Goal: Task Accomplishment & Management: Manage account settings

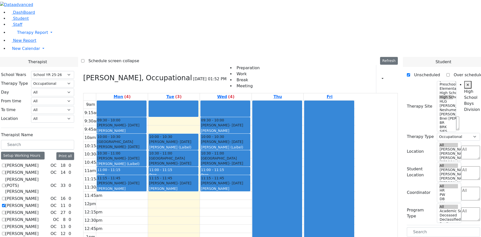
select select "212"
select select "1"
select select "12"
select select "1"
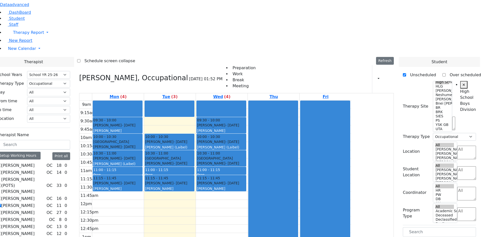
scroll to position [20, 0]
click at [35, 202] on label "[PERSON_NAME]" at bounding box center [17, 205] width 33 height 6
click at [1, 203] on input "[PERSON_NAME]" at bounding box center [-1, 204] width 3 height 3
checkbox input "false"
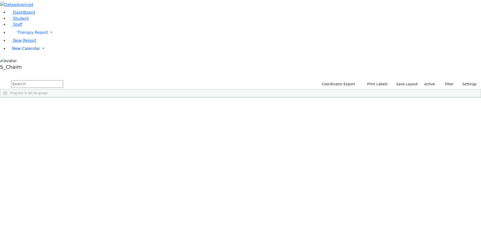
click at [27, 35] on span "New Calendar" at bounding box center [32, 32] width 31 height 5
click at [26, 61] on span "Calendar" at bounding box center [20, 58] width 18 height 5
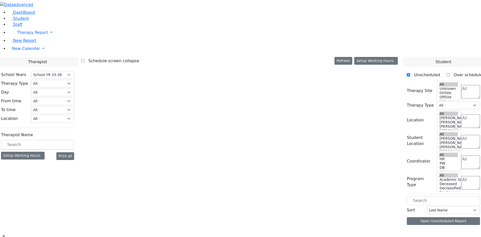
select select "212"
select select "3"
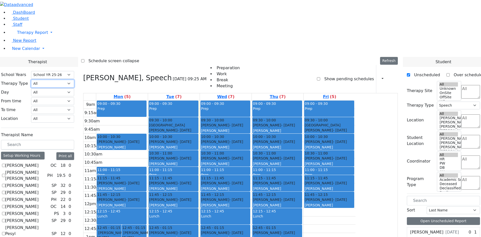
click at [74, 80] on select "All Psych Hearing Vision Speech Physical Occupational" at bounding box center [52, 84] width 43 height 8
select select "1"
click at [74, 80] on select "All Psych Hearing Vision Speech Physical Occupational" at bounding box center [52, 84] width 43 height 8
select select "1"
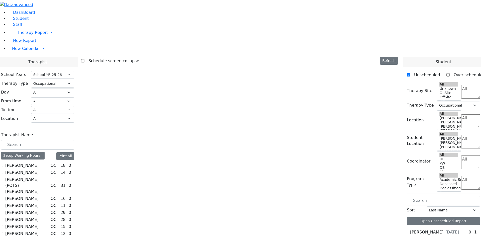
click at [39, 202] on label "[PERSON_NAME]" at bounding box center [21, 205] width 33 height 6
click at [5, 203] on input "[PERSON_NAME]" at bounding box center [3, 204] width 3 height 3
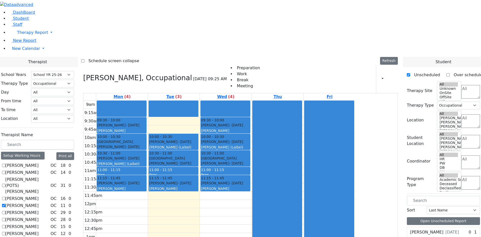
click at [39, 202] on label "[PERSON_NAME]" at bounding box center [21, 205] width 33 height 6
click at [5, 203] on input "[PERSON_NAME]" at bounding box center [3, 204] width 3 height 3
checkbox input "false"
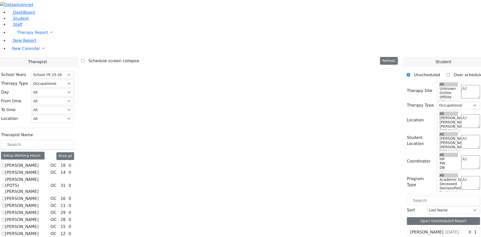
click at [39, 236] on label "[PERSON_NAME]" at bounding box center [21, 240] width 33 height 6
click at [5, 236] on input "[PERSON_NAME]" at bounding box center [3, 240] width 3 height 3
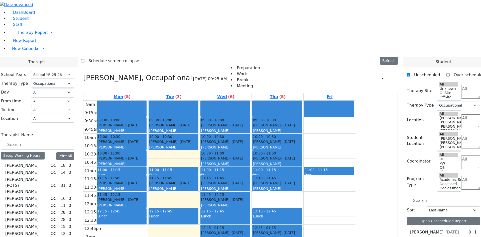
click at [39, 236] on label "[PERSON_NAME]" at bounding box center [21, 240] width 33 height 6
click at [5, 236] on input "[PERSON_NAME]" at bounding box center [3, 240] width 3 height 3
checkbox input "false"
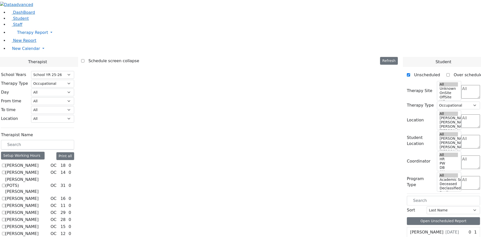
checkbox input "true"
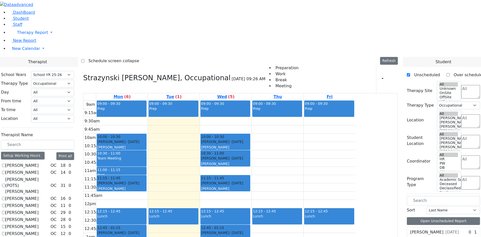
click at [466, 85] on textarea "Search" at bounding box center [470, 92] width 19 height 14
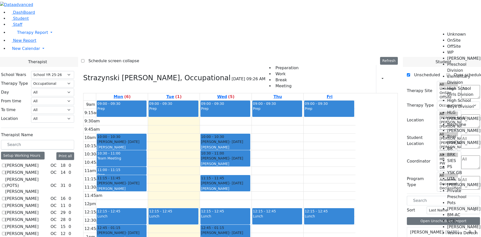
scroll to position [50, 0]
click at [462, 97] on li "High School Boys Division" at bounding box center [464, 103] width 34 height 12
select select "12"
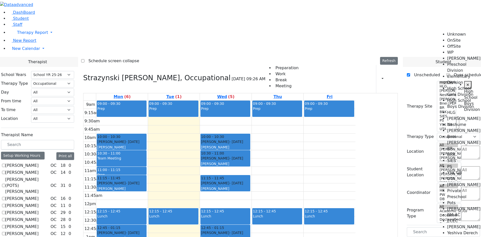
scroll to position [0, 10]
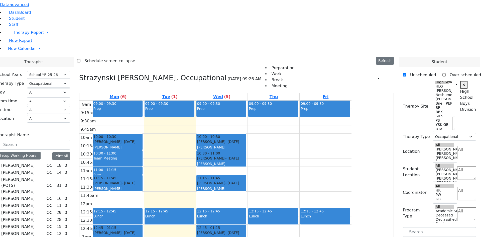
drag, startPoint x: 427, startPoint y: 127, endPoint x: 179, endPoint y: 125, distance: 247.8
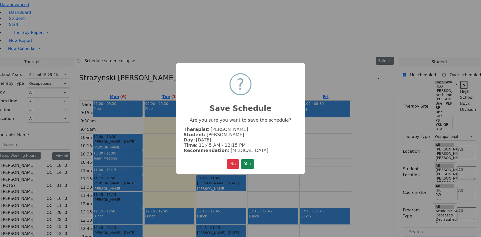
click at [248, 161] on button "Yes" at bounding box center [247, 164] width 13 height 10
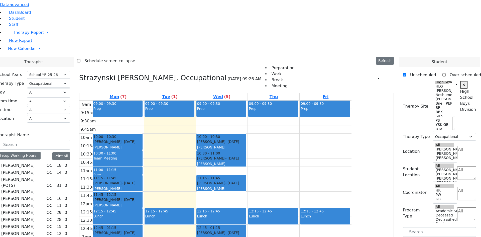
drag, startPoint x: 422, startPoint y: 126, endPoint x: 274, endPoint y: 125, distance: 148.2
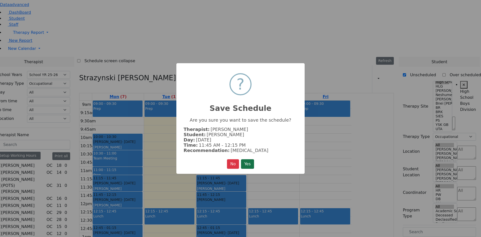
click at [251, 163] on button "Yes" at bounding box center [247, 164] width 13 height 10
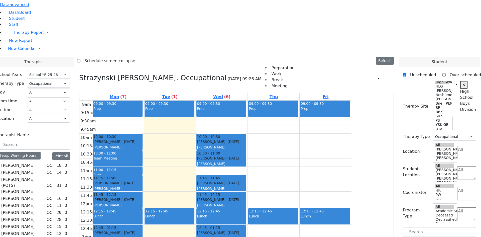
scroll to position [25, 0]
drag, startPoint x: 422, startPoint y: 140, endPoint x: 217, endPoint y: 56, distance: 221.5
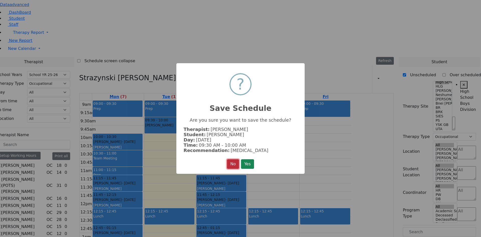
click at [229, 161] on button "No" at bounding box center [233, 164] width 12 height 10
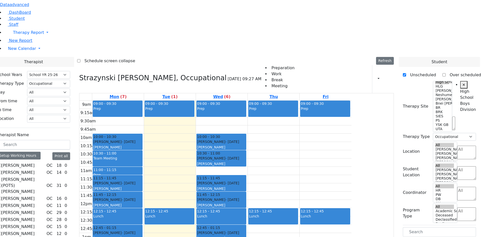
drag, startPoint x: 419, startPoint y: 218, endPoint x: 231, endPoint y: 54, distance: 249.8
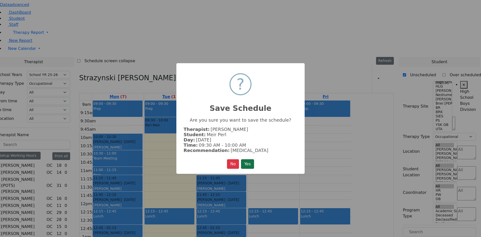
click at [250, 168] on button "Yes" at bounding box center [247, 164] width 13 height 10
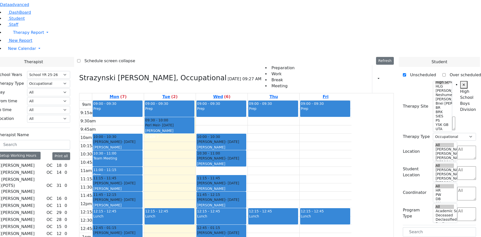
scroll to position [50, 0]
drag, startPoint x: 420, startPoint y: 192, endPoint x: 323, endPoint y: 56, distance: 167.1
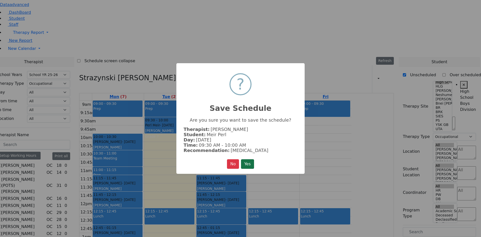
click at [250, 161] on button "Yes" at bounding box center [247, 164] width 13 height 10
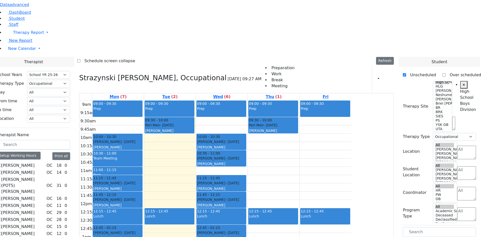
scroll to position [125, 0]
drag, startPoint x: 417, startPoint y: 188, endPoint x: 229, endPoint y: 83, distance: 215.9
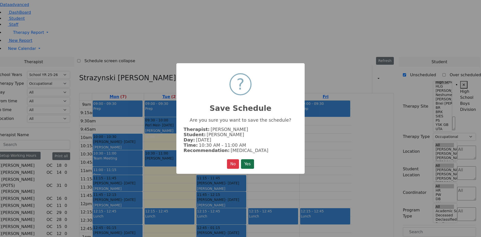
click at [249, 159] on button "Yes" at bounding box center [247, 164] width 13 height 10
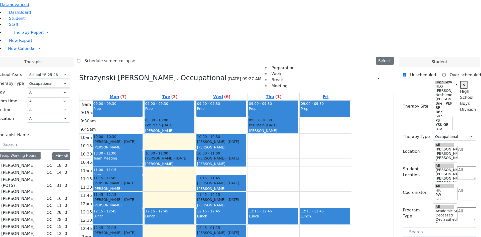
scroll to position [100, 0]
drag, startPoint x: 419, startPoint y: 215, endPoint x: 325, endPoint y: 82, distance: 162.5
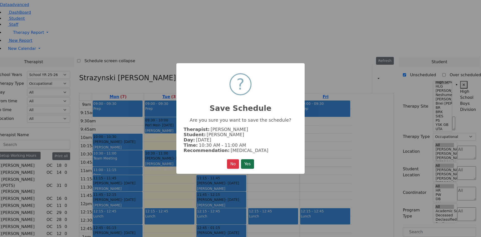
click at [245, 166] on button "Yes" at bounding box center [247, 164] width 13 height 10
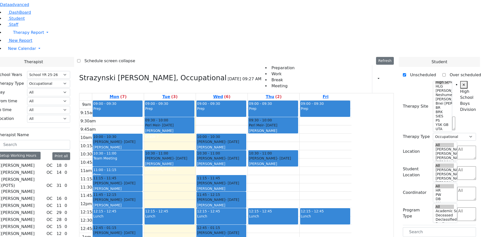
scroll to position [125, 0]
drag, startPoint x: 426, startPoint y: 201, endPoint x: 235, endPoint y: 67, distance: 232.9
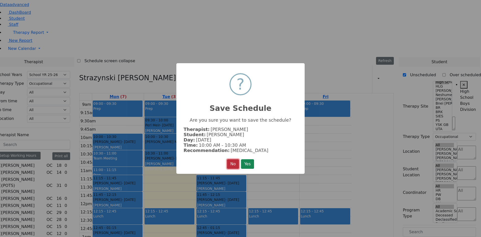
click at [233, 164] on button "No" at bounding box center [233, 164] width 12 height 10
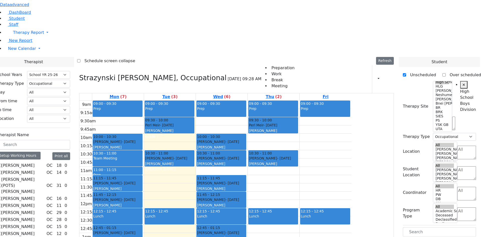
scroll to position [195, 0]
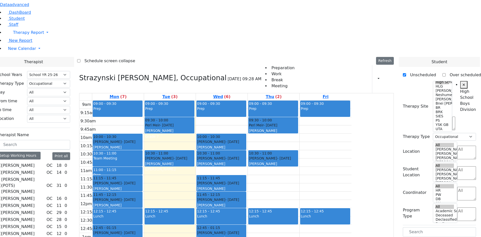
drag, startPoint x: 424, startPoint y: 173, endPoint x: 280, endPoint y: 56, distance: 185.4
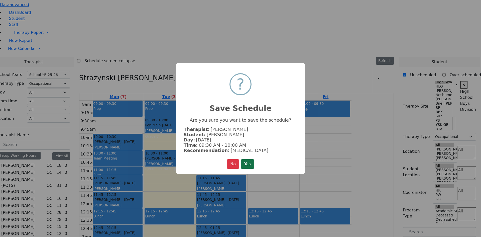
click at [250, 162] on button "Yes" at bounding box center [247, 164] width 13 height 10
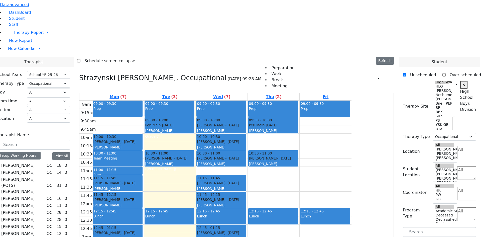
drag, startPoint x: 429, startPoint y: 172, endPoint x: 389, endPoint y: 49, distance: 129.7
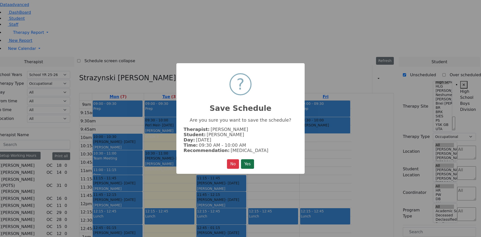
click at [245, 161] on button "Yes" at bounding box center [247, 164] width 13 height 10
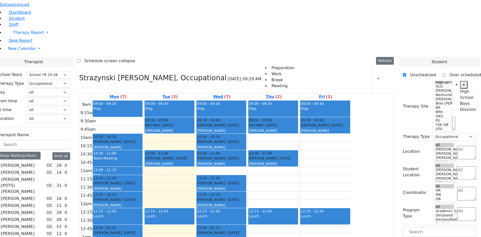
scroll to position [186, 0]
drag, startPoint x: 420, startPoint y: 182, endPoint x: 231, endPoint y: 66, distance: 222.1
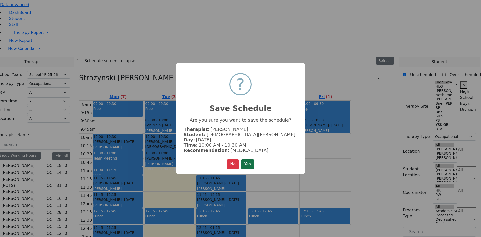
click at [249, 162] on button "Yes" at bounding box center [247, 164] width 13 height 10
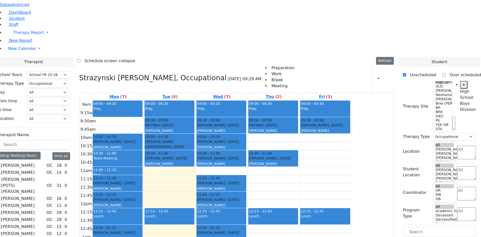
drag, startPoint x: 423, startPoint y: 183, endPoint x: 338, endPoint y: 69, distance: 142.7
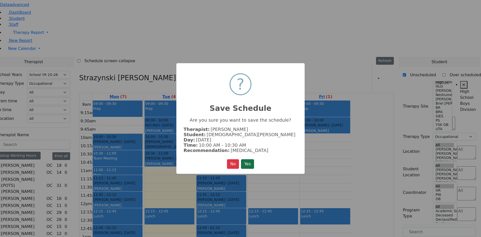
click at [247, 163] on button "Yes" at bounding box center [247, 164] width 13 height 10
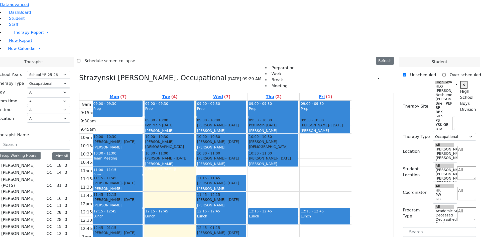
scroll to position [0, 0]
click at [209, 100] on div "9am 9:15am 9:30am 9:45am 10am 10:15am 10:30am 10:45am 11am 11:15am 11:30am 11:4…" at bounding box center [215, 199] width 272 height 198
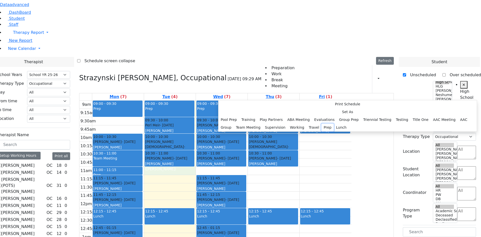
click at [321, 131] on button "Prep" at bounding box center [327, 127] width 12 height 8
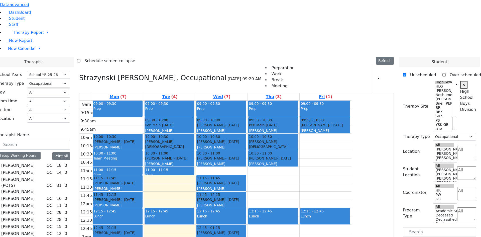
click at [274, 101] on div "9am 9:15am 9:30am 9:45am 10am 10:15am 10:30am 10:45am 11am 11:15am 11:30am 11:4…" at bounding box center [215, 199] width 272 height 198
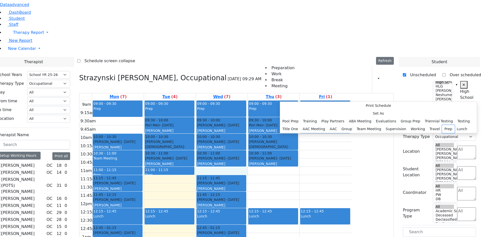
click at [442, 133] on button "Prep" at bounding box center [448, 129] width 12 height 8
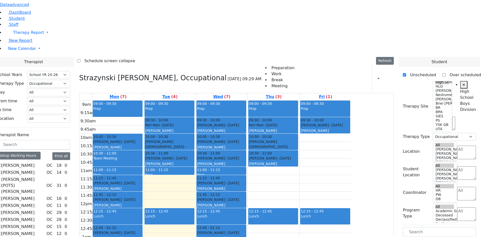
click at [309, 101] on div "9am 9:15am 9:30am 9:45am 10am 10:15am 10:30am 10:45am 11am 11:15am 11:30am 11:4…" at bounding box center [215, 199] width 272 height 198
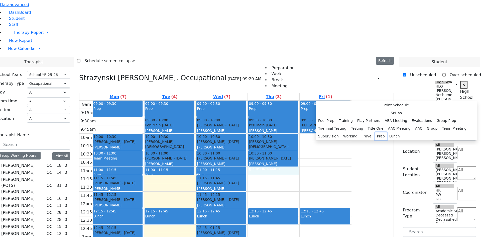
click at [374, 140] on button "Prep" at bounding box center [380, 136] width 12 height 8
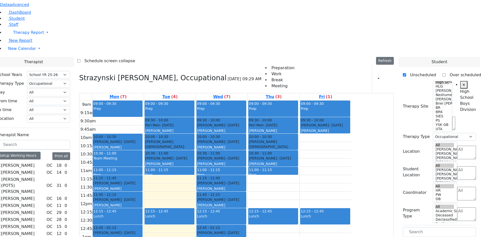
drag, startPoint x: 422, startPoint y: 125, endPoint x: 228, endPoint y: 112, distance: 194.4
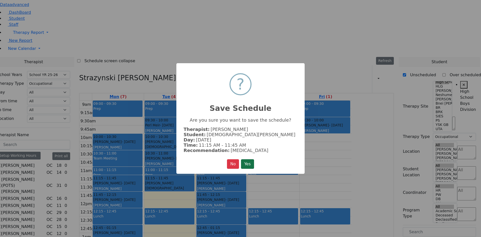
click at [245, 164] on button "Yes" at bounding box center [247, 164] width 13 height 10
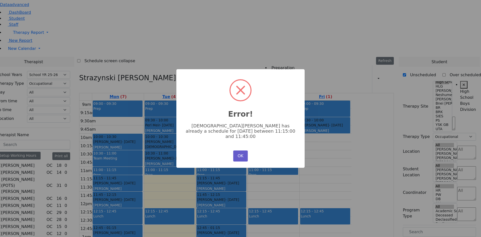
click at [235, 150] on button "OK" at bounding box center [240, 155] width 15 height 11
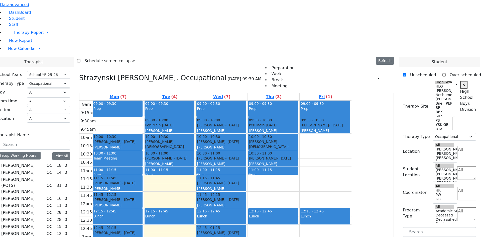
drag, startPoint x: 423, startPoint y: 127, endPoint x: 224, endPoint y: 123, distance: 199.5
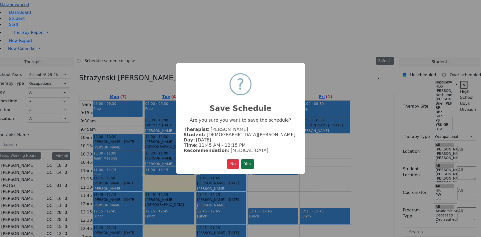
click at [244, 160] on button "Yes" at bounding box center [247, 164] width 13 height 10
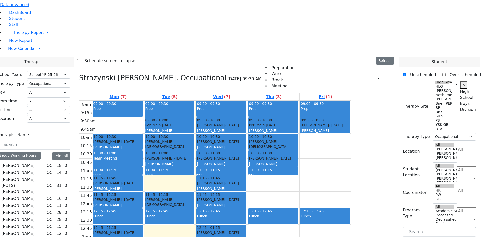
drag, startPoint x: 416, startPoint y: 126, endPoint x: 320, endPoint y: 127, distance: 96.1
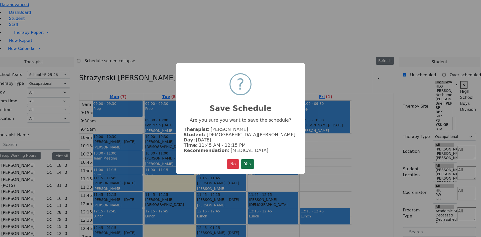
click at [252, 159] on button "Yes" at bounding box center [247, 164] width 13 height 10
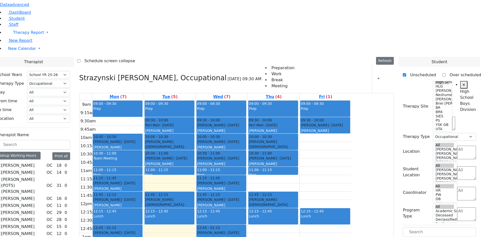
drag, startPoint x: 424, startPoint y: 158, endPoint x: 229, endPoint y: 110, distance: 200.3
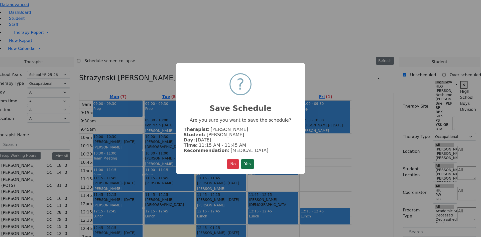
click at [250, 161] on button "Yes" at bounding box center [247, 164] width 13 height 10
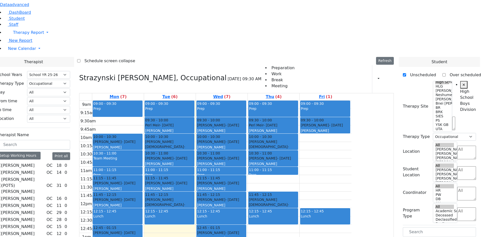
drag, startPoint x: 423, startPoint y: 156, endPoint x: 335, endPoint y: 111, distance: 98.8
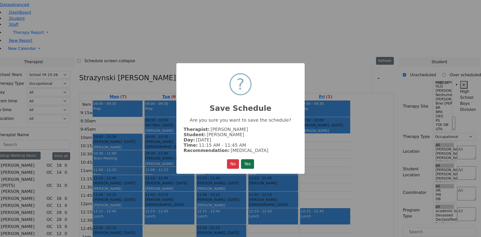
click at [254, 163] on button "Yes" at bounding box center [247, 164] width 13 height 10
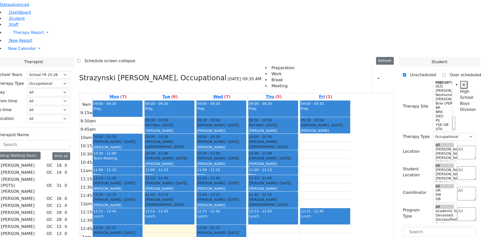
drag, startPoint x: 419, startPoint y: 196, endPoint x: 230, endPoint y: 163, distance: 191.6
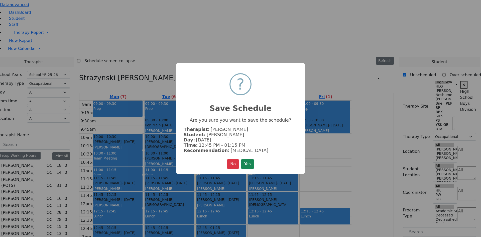
click at [250, 164] on button "Yes" at bounding box center [247, 164] width 13 height 10
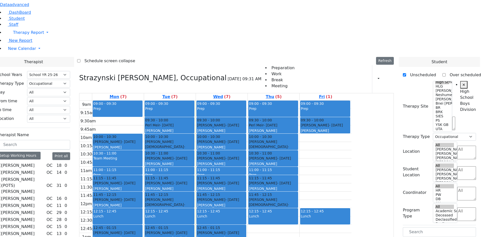
scroll to position [100, 0]
drag, startPoint x: 419, startPoint y: 145, endPoint x: 328, endPoint y: 161, distance: 92.9
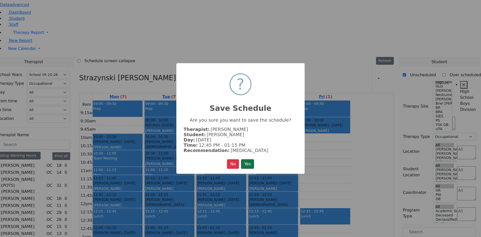
click at [247, 165] on button "Yes" at bounding box center [247, 164] width 13 height 10
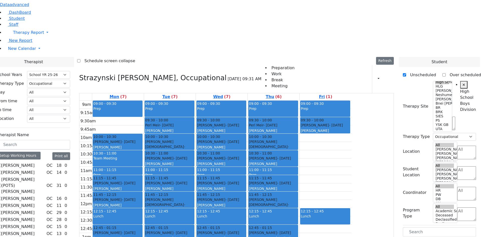
scroll to position [0, 0]
click at [173, 132] on button "Delete Schedule" at bounding box center [185, 133] width 33 height 8
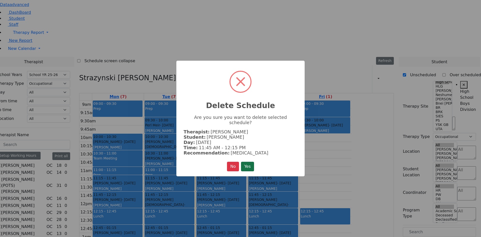
click at [248, 164] on button "Yes" at bounding box center [247, 166] width 13 height 10
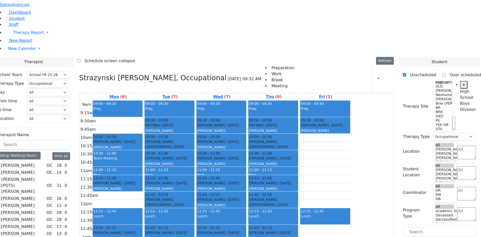
click at [246, 197] on div "Bando Yehuda - 06/24/2007 Feigenbaum Avraham (Alan) Grade 10" at bounding box center [221, 208] width 49 height 22
click at [279, 137] on button "Delete Selected Schedule" at bounding box center [299, 137] width 50 height 8
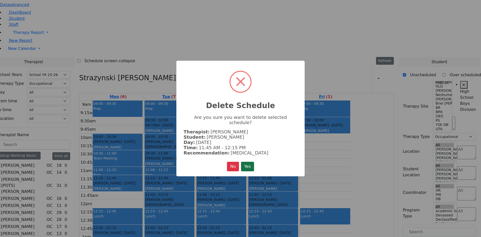
click at [254, 163] on button "Yes" at bounding box center [247, 166] width 13 height 10
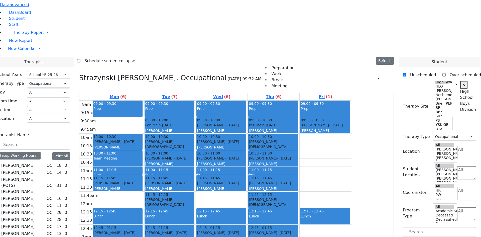
scroll to position [25, 0]
drag, startPoint x: 431, startPoint y: 140, endPoint x: 186, endPoint y: 128, distance: 245.3
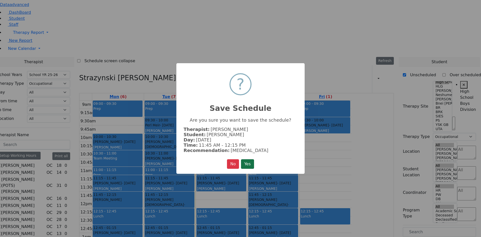
click at [246, 159] on button "Yes" at bounding box center [247, 164] width 13 height 10
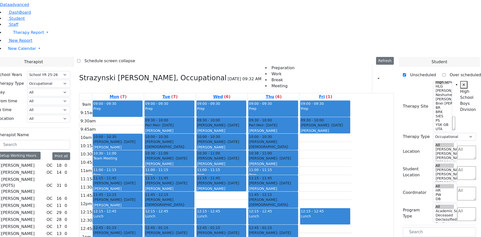
drag, startPoint x: 427, startPoint y: 165, endPoint x: 278, endPoint y: 124, distance: 153.7
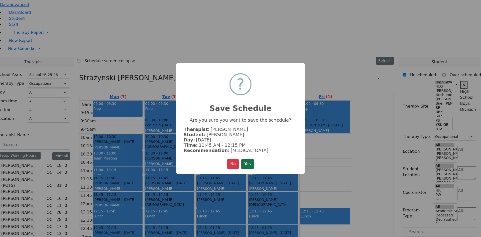
click at [251, 162] on button "Yes" at bounding box center [247, 164] width 13 height 10
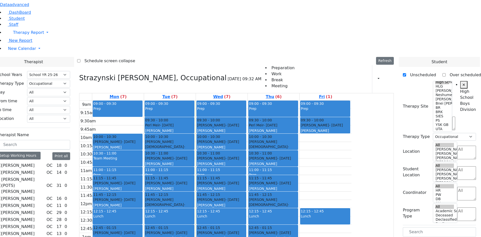
scroll to position [50, 0]
drag, startPoint x: 417, startPoint y: 195, endPoint x: 219, endPoint y: 176, distance: 199.2
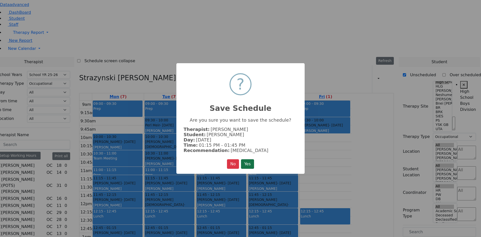
click at [250, 159] on button "Yes" at bounding box center [247, 164] width 13 height 10
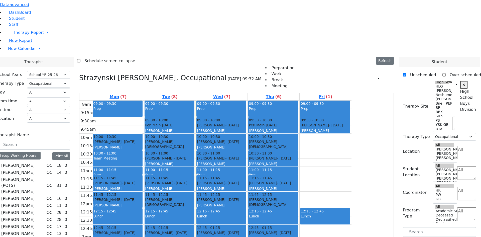
scroll to position [25, 0]
drag, startPoint x: 424, startPoint y: 221, endPoint x: 327, endPoint y: 177, distance: 106.4
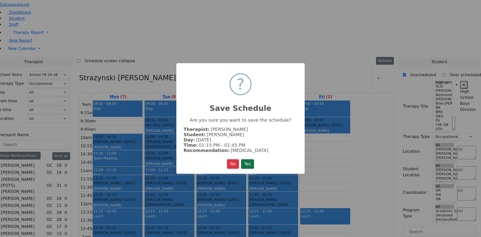
click at [249, 163] on button "Yes" at bounding box center [247, 164] width 13 height 10
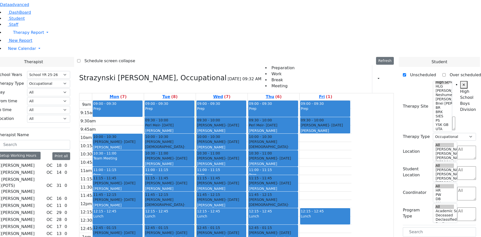
scroll to position [0, 0]
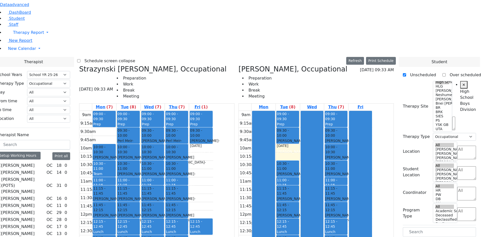
checkbox input "false"
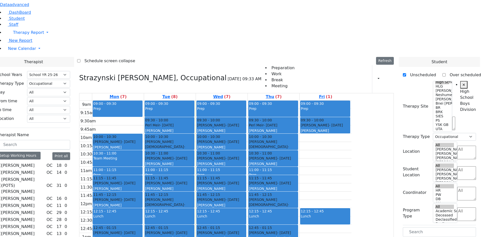
checkbox input "false"
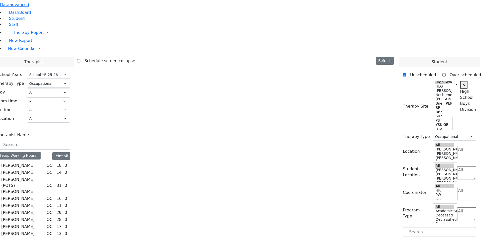
click at [35, 195] on label "Brown Darlene" at bounding box center [17, 198] width 33 height 6
click at [1, 196] on input "Brown Darlene" at bounding box center [-1, 197] width 3 height 3
checkbox input "true"
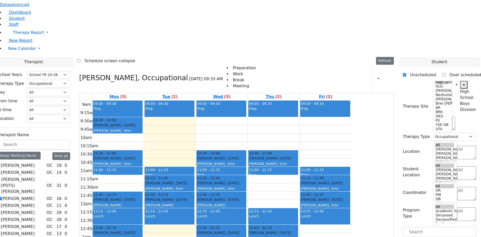
drag, startPoint x: 424, startPoint y: 204, endPoint x: 199, endPoint y: 176, distance: 226.2
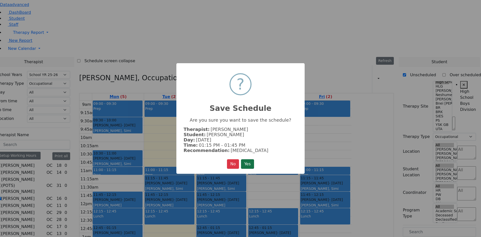
click at [244, 164] on button "Yes" at bounding box center [247, 164] width 13 height 10
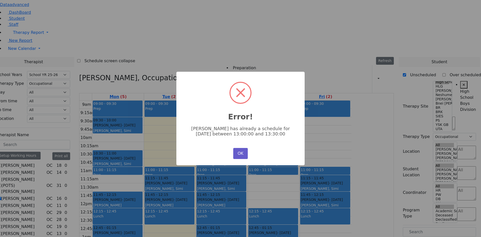
click at [240, 152] on button "OK" at bounding box center [240, 153] width 15 height 11
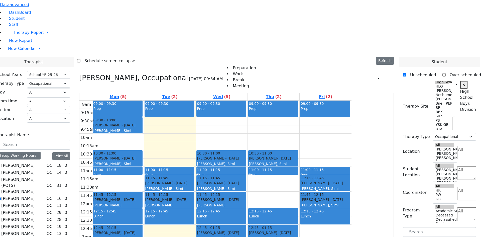
drag, startPoint x: 414, startPoint y: 203, endPoint x: 179, endPoint y: 111, distance: 251.9
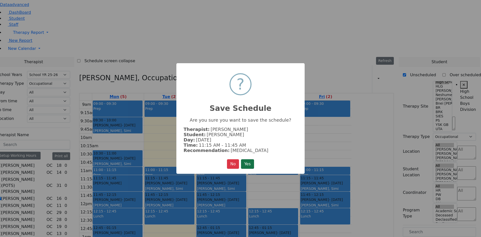
click at [246, 163] on button "Yes" at bounding box center [247, 164] width 13 height 10
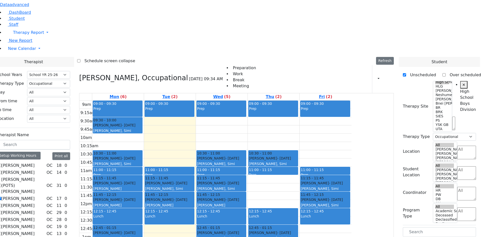
drag, startPoint x: 414, startPoint y: 201, endPoint x: 323, endPoint y: 106, distance: 131.9
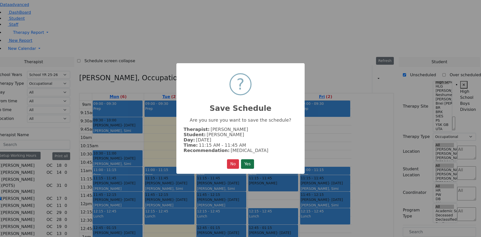
click at [248, 159] on button "Yes" at bounding box center [247, 164] width 13 height 10
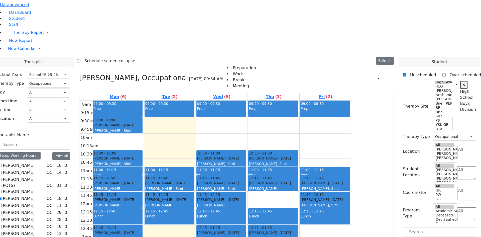
scroll to position [50, 0]
drag, startPoint x: 422, startPoint y: 219, endPoint x: 227, endPoint y: 160, distance: 203.8
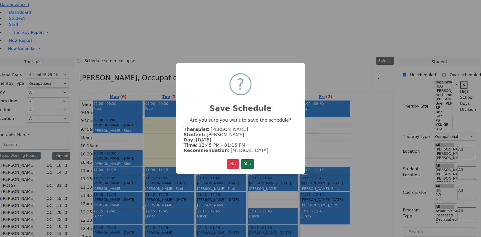
click at [244, 164] on button "Yes" at bounding box center [247, 164] width 13 height 10
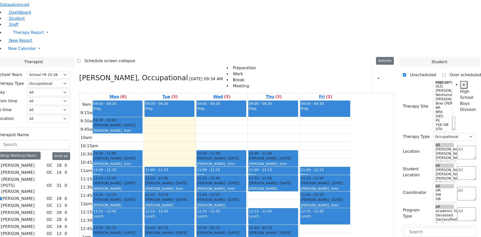
drag, startPoint x: 424, startPoint y: 218, endPoint x: 329, endPoint y: 127, distance: 131.7
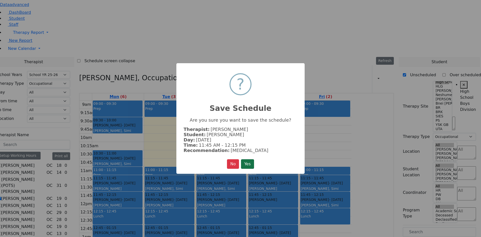
click at [247, 160] on button "Yes" at bounding box center [247, 164] width 13 height 10
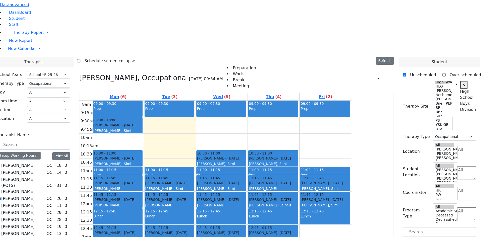
click at [35, 195] on label "Brown Darlene" at bounding box center [17, 198] width 33 height 6
click at [1, 196] on input "Brown Darlene" at bounding box center [-1, 197] width 3 height 3
checkbox input "false"
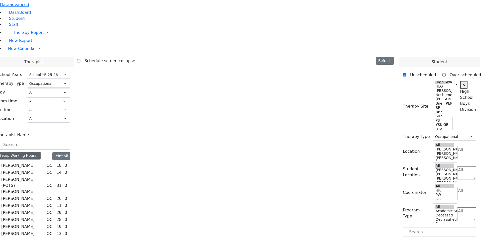
click at [41, 151] on div "Setup Working Hours" at bounding box center [19, 155] width 44 height 8
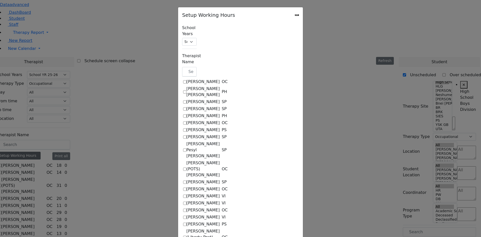
checkbox input "true"
select select "15:00:00"
select select "1"
select select "15:00:00"
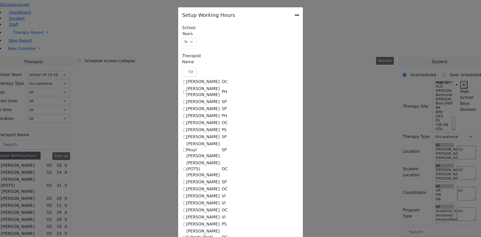
select select "15:00:00"
select select "1"
select select "15:00:00"
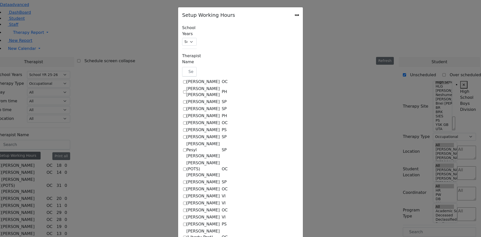
select select "1"
select select "15:00:00"
select select "1"
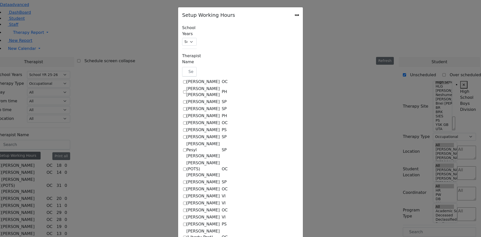
select select "15:00:00"
select select "14:00:00"
select select "1"
select select "15:00:00"
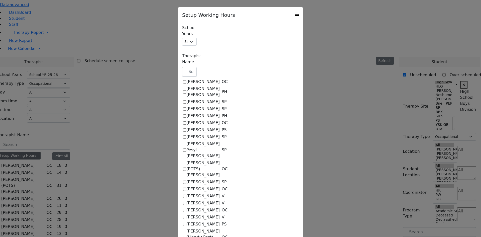
select select "15:00:00"
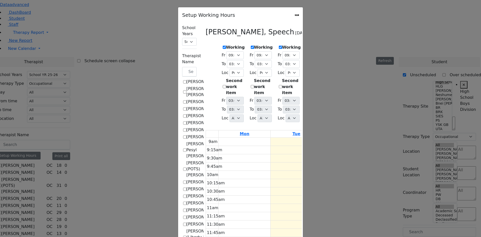
scroll to position [125, 0]
checkbox input "false"
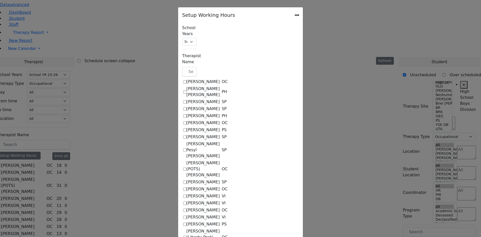
scroll to position [300, 0]
checkbox input "true"
select select "15:00:00"
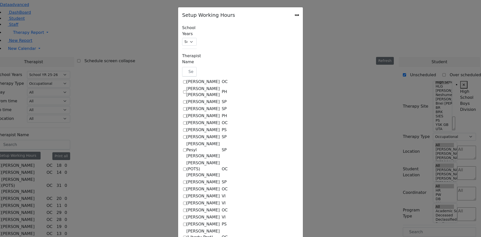
select select "15:00:00"
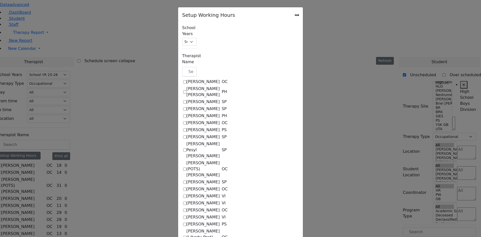
select select "15:00:00"
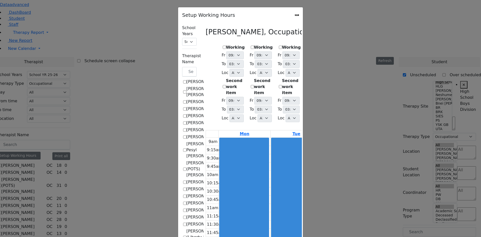
click at [226, 45] on label "Working" at bounding box center [235, 47] width 19 height 6
click at [223, 46] on input "Working" at bounding box center [224, 47] width 3 height 3
checkbox input "true"
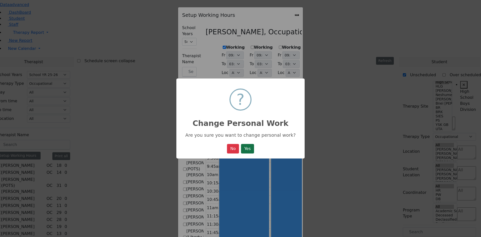
click at [249, 149] on button "Yes" at bounding box center [247, 149] width 13 height 10
select select "15:00:00"
select select "1"
select select "15:00:00"
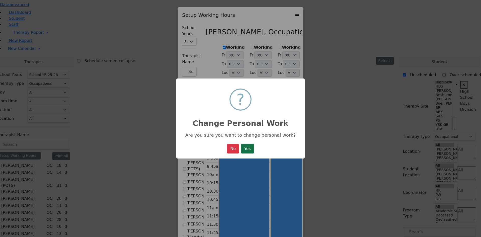
select select "15:00:00"
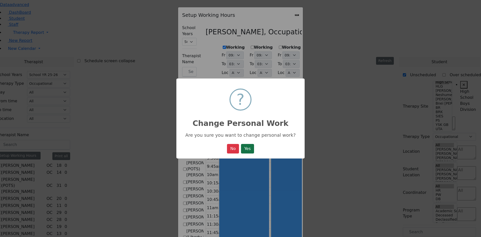
select select "15:00:00"
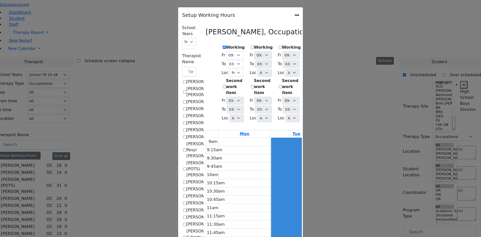
click at [254, 44] on label "Working" at bounding box center [263, 47] width 19 height 6
click at [251, 46] on input "Working" at bounding box center [252, 47] width 3 height 3
checkbox input "true"
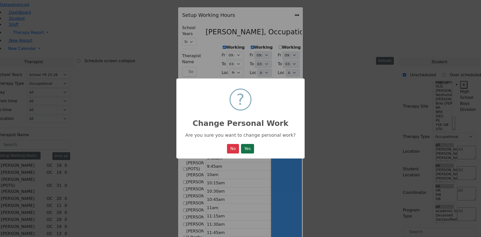
click at [246, 149] on button "Yes" at bounding box center [247, 149] width 13 height 10
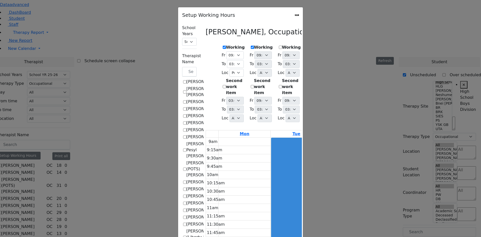
select select "15:00:00"
select select "1"
select select "15:00:00"
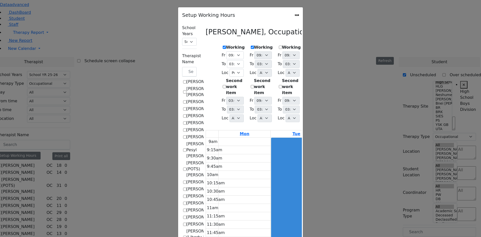
select select "1"
select select "15:00:00"
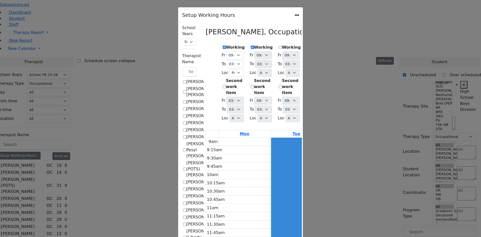
select select "15:00:00"
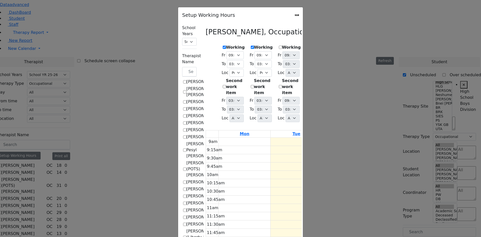
click at [310, 46] on label "Working" at bounding box center [319, 47] width 19 height 6
click at [308, 46] on input "Working" at bounding box center [307, 47] width 3 height 3
checkbox input "true"
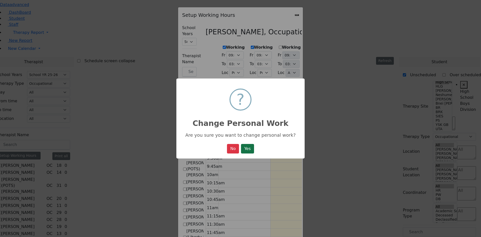
click at [249, 149] on button "Yes" at bounding box center [247, 149] width 13 height 10
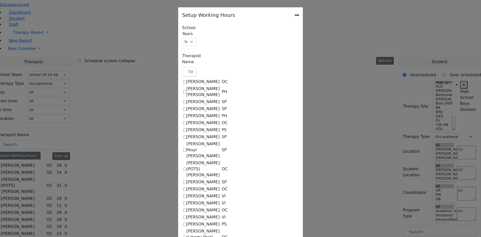
select select "15:00:00"
select select "1"
select select "15:00:00"
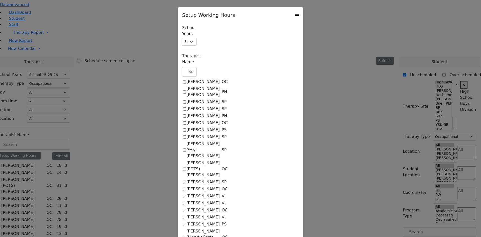
select select "1"
select select "15:00:00"
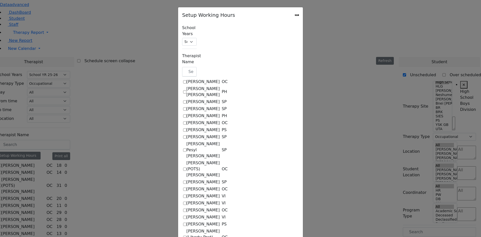
select select "15:00:00"
select select "1"
select select "15:00:00"
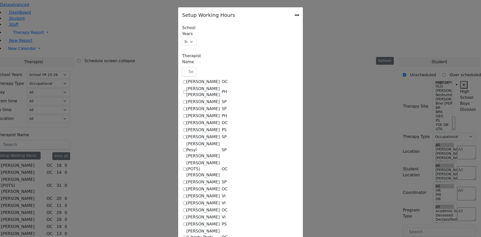
select select "15:00:00"
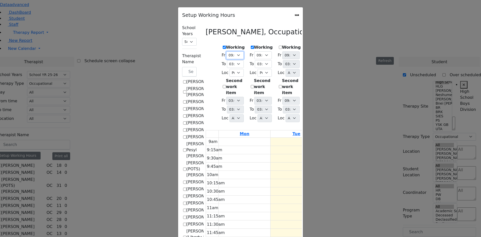
click at [226, 53] on select "09:00 AM 09:15 AM 09:30 AM 09:45 AM 10:00 AM 10:15 AM 10:30 AM 10:45 AM 11:00 A…" at bounding box center [234, 55] width 17 height 8
select select "09:30:00"
click at [226, 51] on select "09:00 AM 09:15 AM 09:30 AM 09:45 AM 10:00 AM 10:15 AM 10:30 AM 10:45 AM 11:00 A…" at bounding box center [234, 55] width 17 height 8
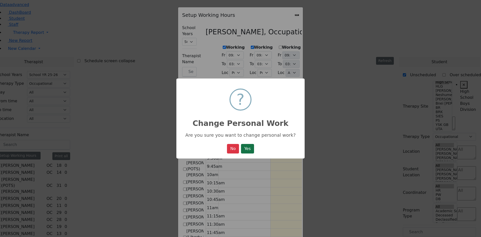
click at [250, 151] on button "Yes" at bounding box center [247, 149] width 13 height 10
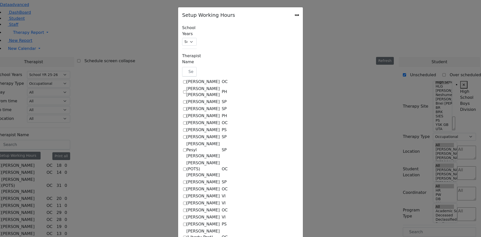
select select "09:30:00"
select select "15:00:00"
select select "1"
select select "15:00:00"
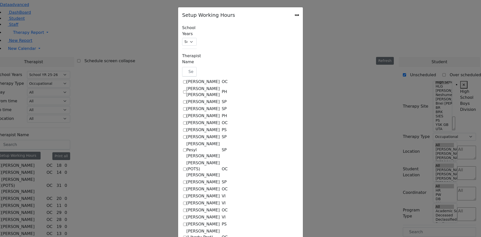
select select "15:00:00"
select select "1"
select select "15:00:00"
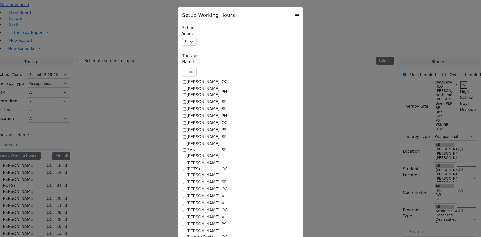
select select "15:00:00"
select select "1"
select select "15:00:00"
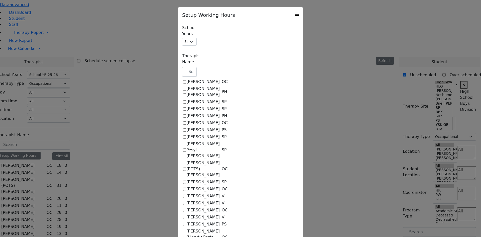
select select "15:00:00"
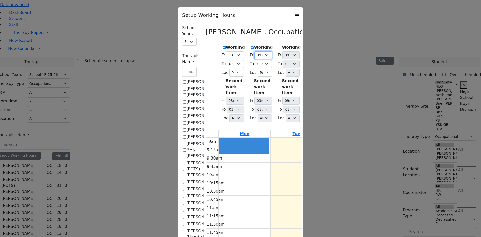
click at [254, 55] on select "09:00 AM 09:15 AM 09:30 AM 09:45 AM 10:00 AM 10:15 AM 10:30 AM 10:45 AM 11:00 A…" at bounding box center [262, 55] width 17 height 8
select select "09:30:00"
click at [254, 51] on select "09:00 AM 09:15 AM 09:30 AM 09:45 AM 10:00 AM 10:15 AM 10:30 AM 10:45 AM 11:00 A…" at bounding box center [262, 55] width 17 height 8
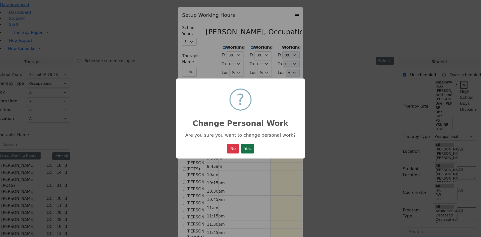
click at [248, 151] on button "Yes" at bounding box center [247, 149] width 13 height 10
select select "09:30:00"
select select "15:00:00"
select select "1"
select select "15:00:00"
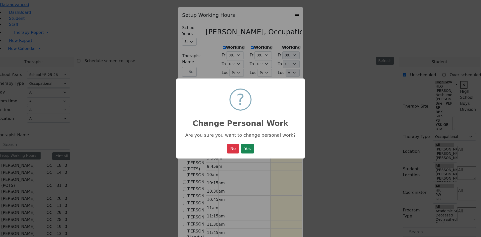
select select "15:00:00"
select select "09:30:00"
select select "15:00:00"
select select "1"
select select "15:00:00"
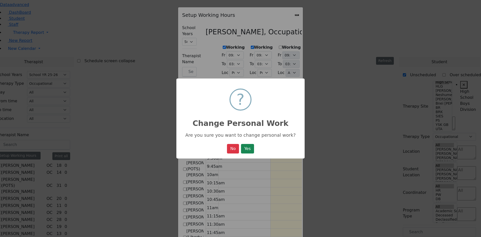
select select "15:00:00"
select select "1"
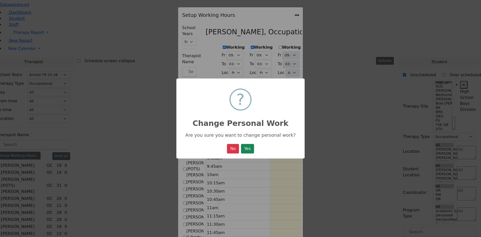
select select "15:00:00"
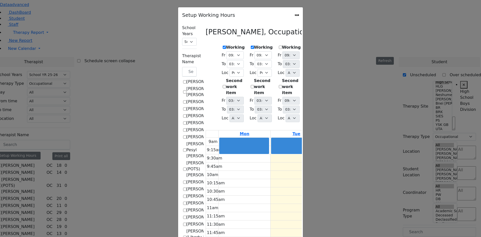
click at [327, 53] on select "09:00 AM 09:15 AM 09:30 AM 09:45 AM 10:00 AM 10:15 AM 10:30 AM 10:45 AM 11:00 A…" at bounding box center [318, 55] width 17 height 8
select select "09:30:00"
click at [311, 51] on select "09:00 AM 09:15 AM 09:30 AM 09:45 AM 10:00 AM 10:15 AM 10:30 AM 10:45 AM 11:00 A…" at bounding box center [318, 55] width 17 height 8
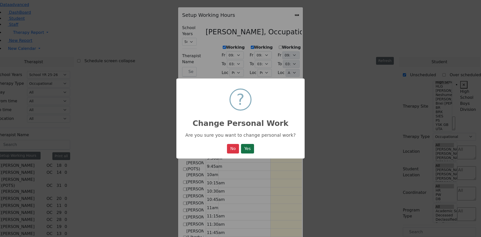
click at [250, 147] on button "Yes" at bounding box center [247, 149] width 13 height 10
select select "09:30:00"
select select "15:00:00"
select select "1"
select select "15:00:00"
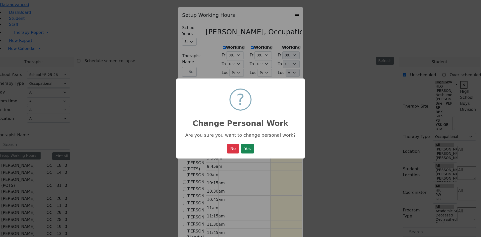
select select "15:00:00"
select select "09:30:00"
select select "15:00:00"
select select "1"
select select "15:00:00"
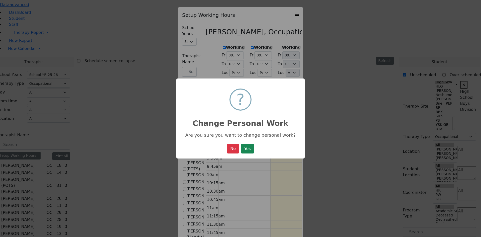
select select "15:00:00"
select select "09:30:00"
select select "15:00:00"
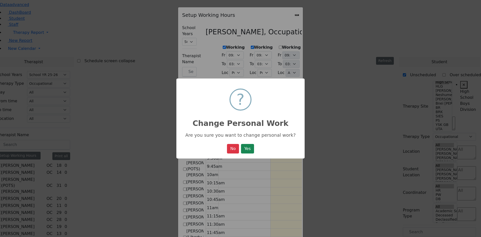
select select "1"
select select "15:00:00"
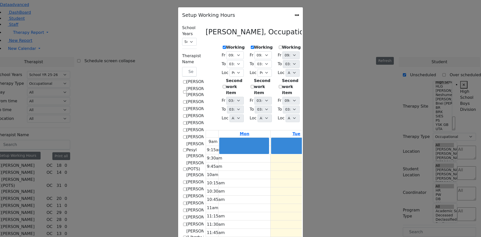
click at [297, 15] on icon "Close" at bounding box center [297, 15] width 0 height 0
checkbox input "false"
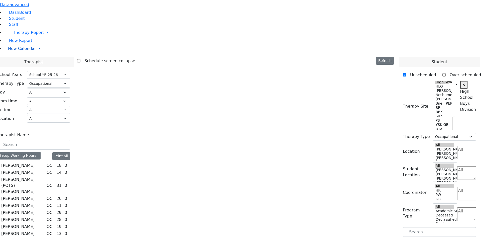
click at [22, 35] on span "New Calendar" at bounding box center [28, 32] width 31 height 5
click at [23, 61] on span "Calendar" at bounding box center [16, 58] width 18 height 5
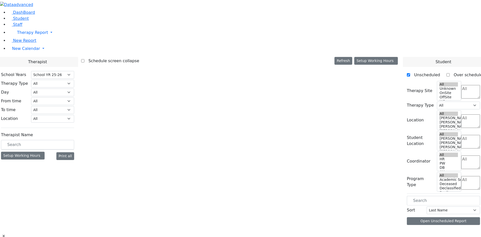
select select "212"
select select "3"
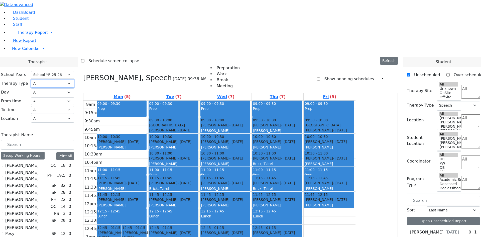
click at [74, 80] on select "All Psych Hearing Vision Speech Physical Occupational" at bounding box center [52, 84] width 43 height 8
select select "1"
click at [74, 80] on select "All Psych Hearing Vision Speech Physical Occupational" at bounding box center [52, 84] width 43 height 8
select select "1"
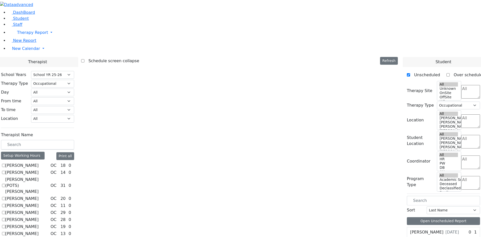
checkbox input "true"
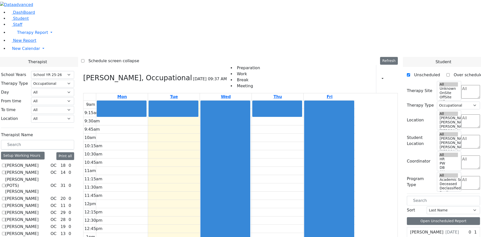
click at [467, 85] on textarea "Search" at bounding box center [470, 92] width 19 height 14
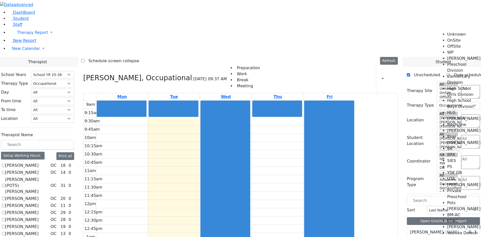
scroll to position [25, 0]
click at [457, 97] on li "High School Boys Division" at bounding box center [464, 103] width 34 height 12
select select "12"
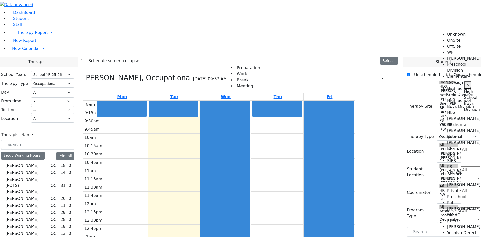
scroll to position [0, 10]
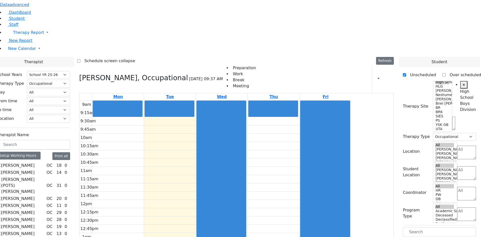
drag, startPoint x: 416, startPoint y: 183, endPoint x: 181, endPoint y: 52, distance: 269.5
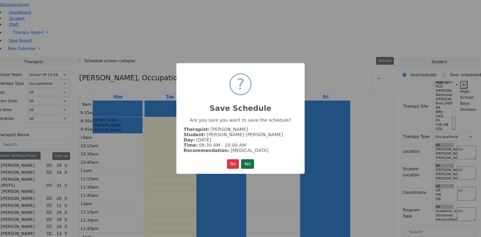
click at [248, 164] on button "Yes" at bounding box center [247, 164] width 13 height 10
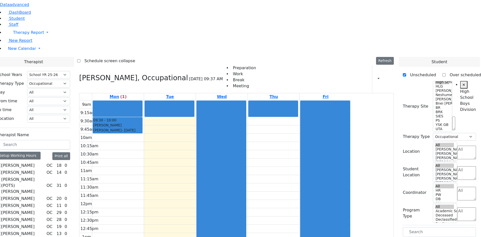
drag, startPoint x: 419, startPoint y: 183, endPoint x: 328, endPoint y: 56, distance: 156.1
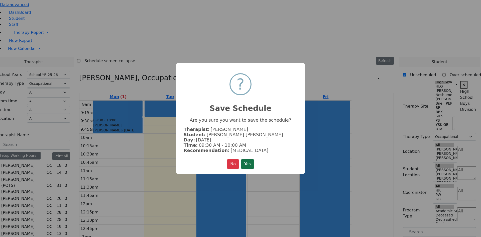
click at [251, 164] on button "Yes" at bounding box center [247, 164] width 13 height 10
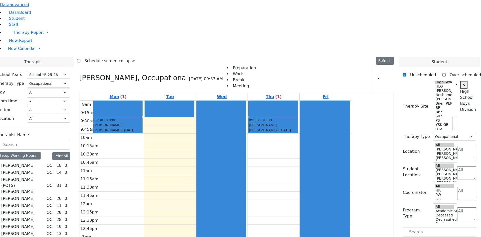
drag, startPoint x: 412, startPoint y: 205, endPoint x: 177, endPoint y: 70, distance: 270.9
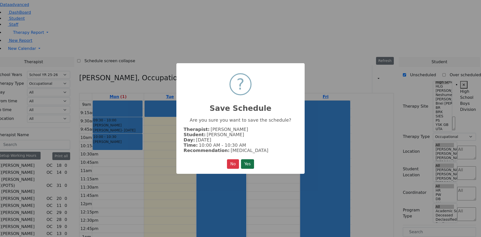
click at [245, 162] on button "Yes" at bounding box center [247, 164] width 13 height 10
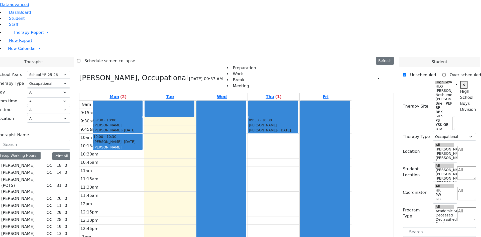
drag, startPoint x: 412, startPoint y: 206, endPoint x: 324, endPoint y: 72, distance: 160.6
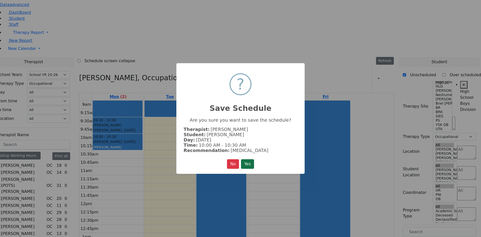
click at [248, 165] on button "Yes" at bounding box center [247, 164] width 13 height 10
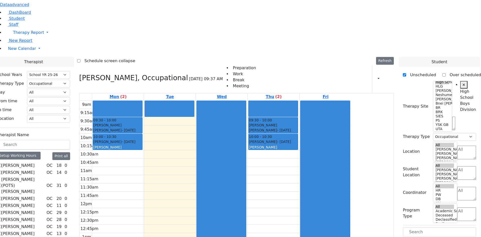
drag, startPoint x: 412, startPoint y: 126, endPoint x: 175, endPoint y: 110, distance: 237.3
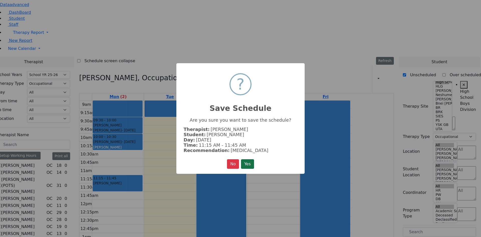
click at [243, 159] on button "Yes" at bounding box center [247, 164] width 13 height 10
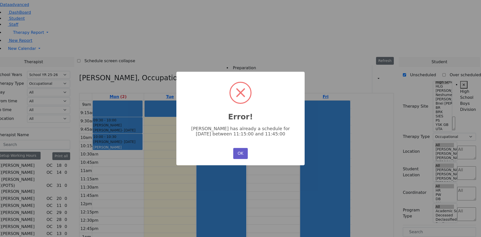
click at [239, 151] on button "OK" at bounding box center [240, 153] width 15 height 11
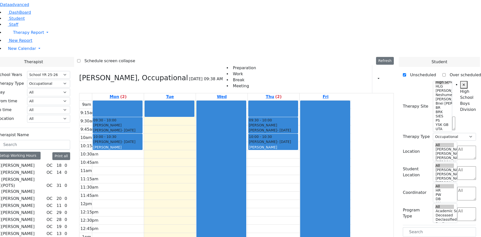
drag, startPoint x: 413, startPoint y: 127, endPoint x: 175, endPoint y: 123, distance: 238.8
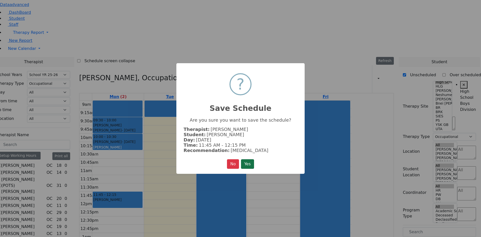
click at [243, 163] on button "Yes" at bounding box center [247, 164] width 13 height 10
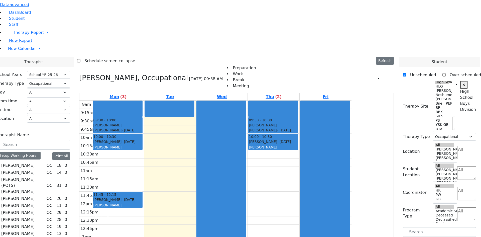
drag, startPoint x: 414, startPoint y: 126, endPoint x: 326, endPoint y: 127, distance: 87.6
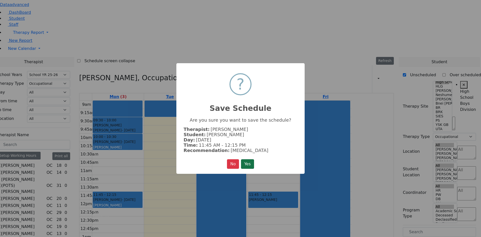
click at [247, 160] on button "Yes" at bounding box center [247, 164] width 13 height 10
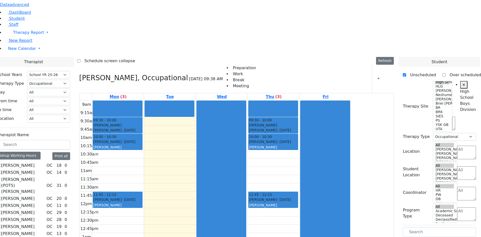
drag, startPoint x: 411, startPoint y: 126, endPoint x: 332, endPoint y: 110, distance: 81.2
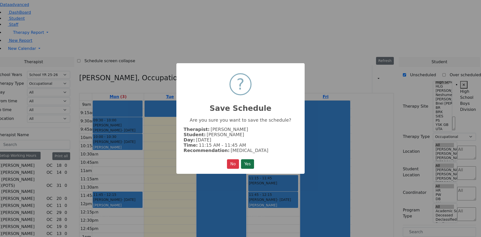
click at [242, 162] on button "Yes" at bounding box center [247, 164] width 13 height 10
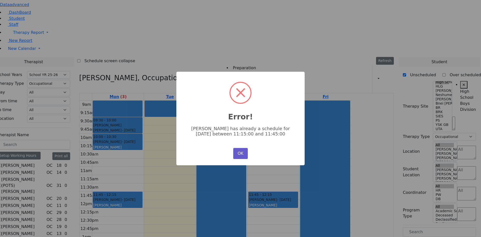
click at [245, 152] on button "OK" at bounding box center [240, 153] width 15 height 11
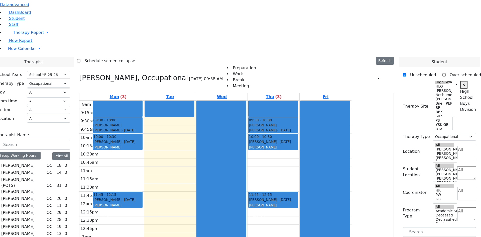
drag, startPoint x: 411, startPoint y: 205, endPoint x: 335, endPoint y: 111, distance: 121.3
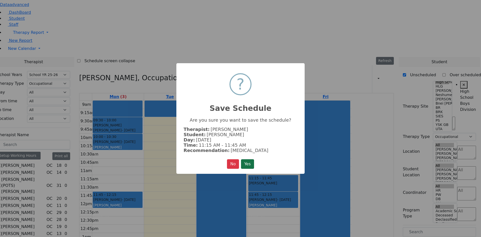
click at [252, 159] on button "Yes" at bounding box center [247, 164] width 13 height 10
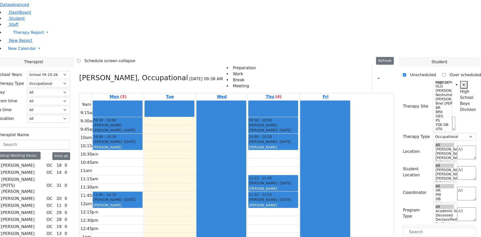
drag, startPoint x: 414, startPoint y: 204, endPoint x: 171, endPoint y: 112, distance: 259.4
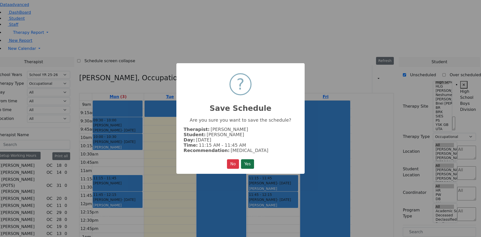
click at [246, 162] on button "Yes" at bounding box center [247, 164] width 13 height 10
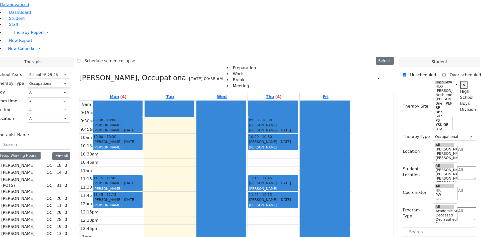
click at [162, 103] on div "9am 9:15am 9:30am 9:45am 10am 10:15am 10:30am 10:45am 11am 11:15am 11:30am 11:4…" at bounding box center [215, 199] width 272 height 198
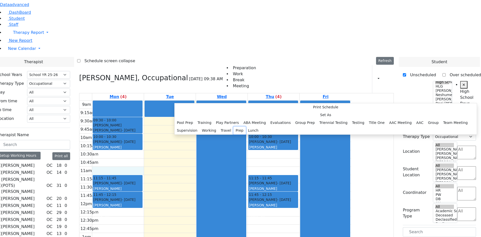
click at [233, 134] on button "Prep" at bounding box center [239, 130] width 12 height 8
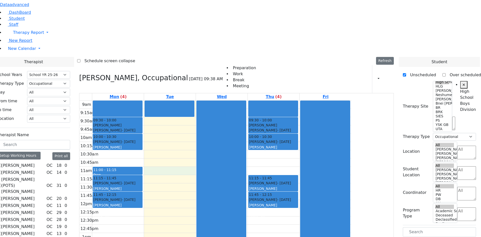
click at [217, 100] on div "9am 9:15am 9:30am 9:45am 10am 10:15am 10:30am 10:45am 11am 11:15am 11:30am 11:4…" at bounding box center [215, 199] width 272 height 198
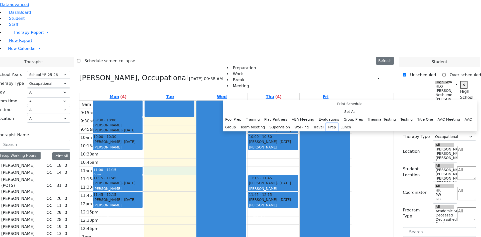
click at [326, 131] on button "Prep" at bounding box center [332, 127] width 12 height 8
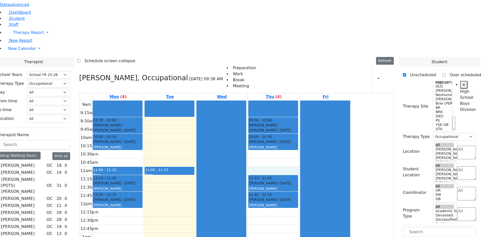
click at [325, 100] on div "9am 9:15am 9:30am 9:45am 10am 10:15am 10:30am 10:45am 11am 11:15am 11:30am 11:4…" at bounding box center [215, 199] width 272 height 198
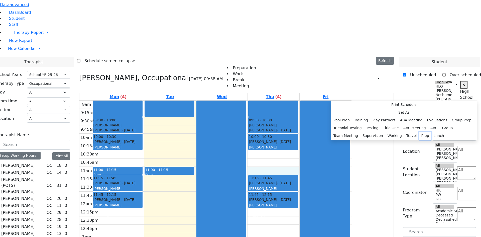
click at [418, 139] on button "Prep" at bounding box center [424, 136] width 12 height 8
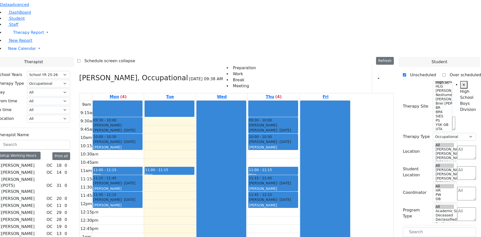
drag, startPoint x: 429, startPoint y: 219, endPoint x: 155, endPoint y: 84, distance: 305.7
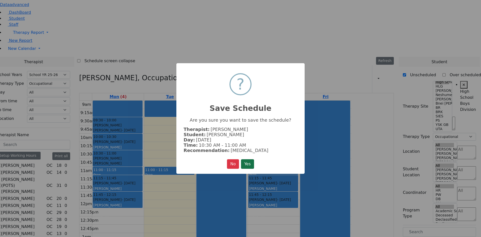
click at [250, 162] on button "Yes" at bounding box center [247, 164] width 13 height 10
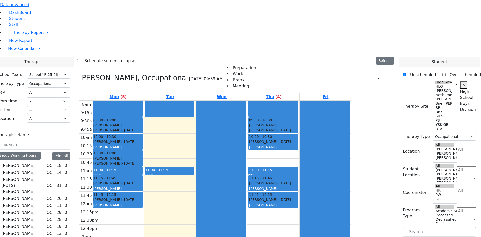
drag, startPoint x: 420, startPoint y: 207, endPoint x: 422, endPoint y: 218, distance: 10.3
drag, startPoint x: 421, startPoint y: 217, endPoint x: 312, endPoint y: 87, distance: 169.3
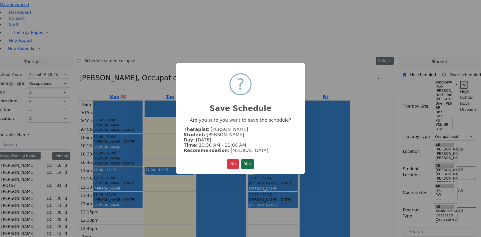
click at [245, 164] on button "Yes" at bounding box center [247, 164] width 13 height 10
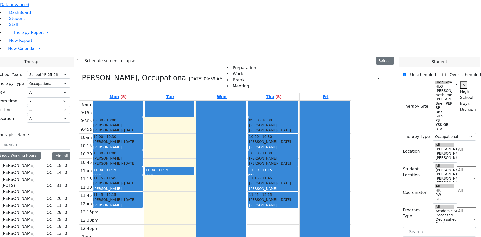
drag, startPoint x: 411, startPoint y: 217, endPoint x: 168, endPoint y: 159, distance: 249.9
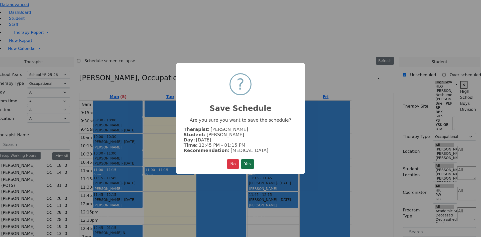
click at [248, 165] on button "Yes" at bounding box center [247, 164] width 13 height 10
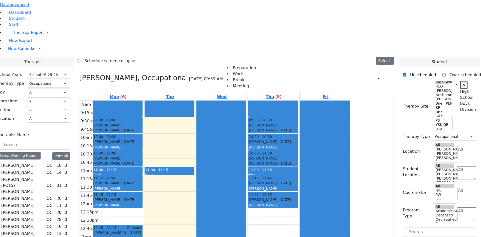
drag, startPoint x: 418, startPoint y: 217, endPoint x: 322, endPoint y: 159, distance: 112.3
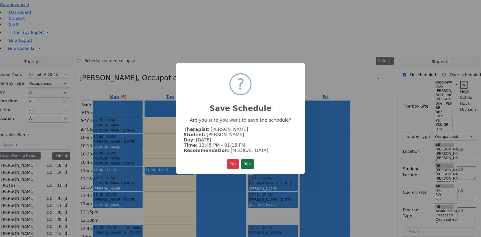
click at [247, 160] on button "Yes" at bounding box center [247, 164] width 13 height 10
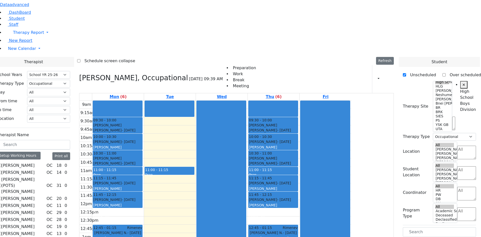
scroll to position [56, 0]
drag, startPoint x: 419, startPoint y: 225, endPoint x: 179, endPoint y: 177, distance: 245.2
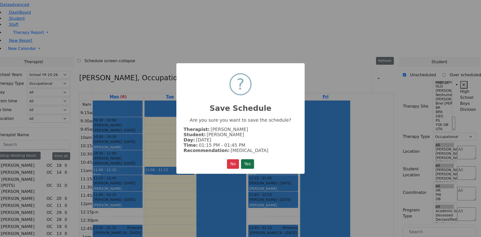
click at [244, 164] on button "Yes" at bounding box center [247, 164] width 13 height 10
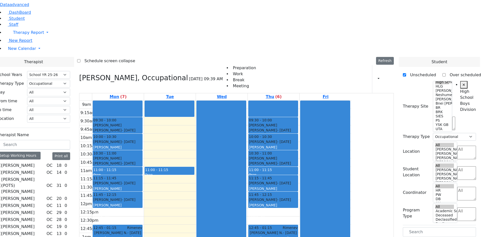
scroll to position [56, 0]
drag, startPoint x: 426, startPoint y: 225, endPoint x: 326, endPoint y: 177, distance: 110.5
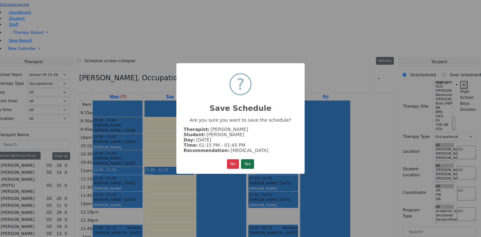
click at [251, 163] on button "Yes" at bounding box center [247, 164] width 13 height 10
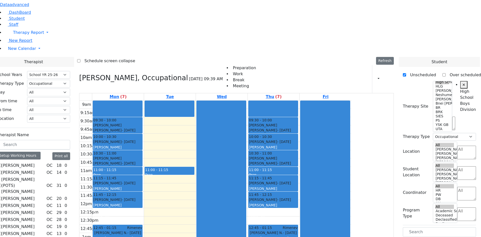
drag, startPoint x: 415, startPoint y: 136, endPoint x: 326, endPoint y: 189, distance: 104.1
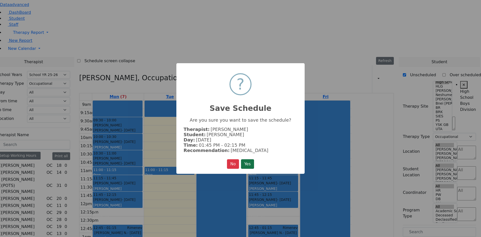
click at [250, 162] on button "Yes" at bounding box center [247, 164] width 13 height 10
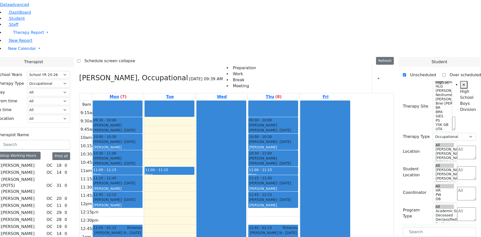
drag, startPoint x: 426, startPoint y: 134, endPoint x: 180, endPoint y: 193, distance: 252.7
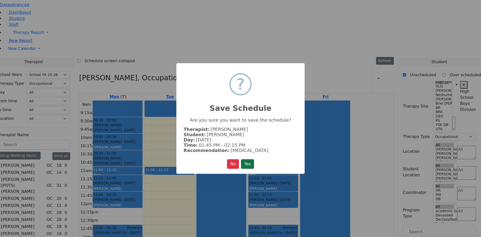
click at [247, 161] on button "Yes" at bounding box center [247, 164] width 13 height 10
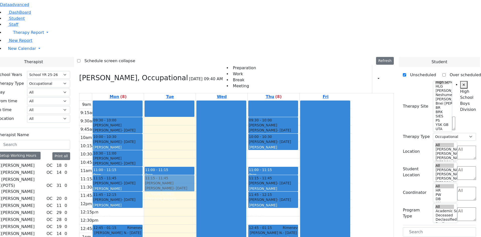
drag, startPoint x: 315, startPoint y: 90, endPoint x: 203, endPoint y: 116, distance: 114.6
click at [203, 116] on tr "09:30 - 10:00 Kraus Usher - 07/13/2011 Weber Moshe 10:00 - 10:30 Polatsek Yisro…" at bounding box center [215, 199] width 272 height 198
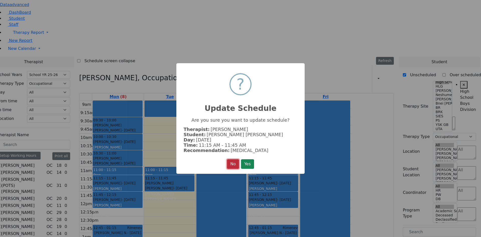
click at [236, 163] on button "No" at bounding box center [233, 164] width 12 height 10
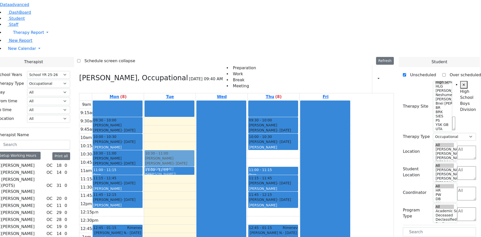
drag, startPoint x: 313, startPoint y: 89, endPoint x: 227, endPoint y: 87, distance: 86.1
click at [227, 100] on tr "09:30 - 10:00 Kraus Usher - 07/13/2011 Weber Moshe 10:00 - 10:30 Polatsek Yisro…" at bounding box center [215, 199] width 272 height 198
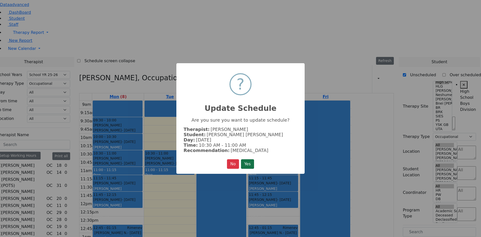
click at [245, 165] on button "Yes" at bounding box center [247, 164] width 13 height 10
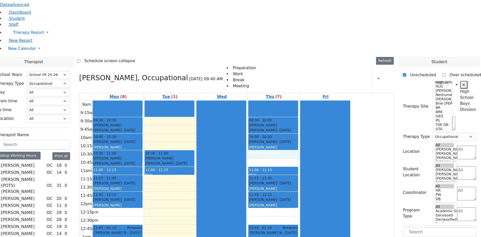
click at [302, 100] on div "9am 9:15am 9:30am 9:45am 10am 10:15am 10:30am 10:45am 11am 11:15am 11:30am 11:4…" at bounding box center [215, 199] width 272 height 198
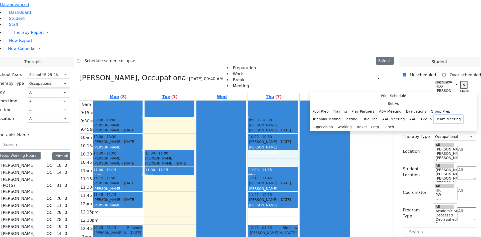
click at [434, 123] on button "Team Meeting" at bounding box center [448, 119] width 29 height 8
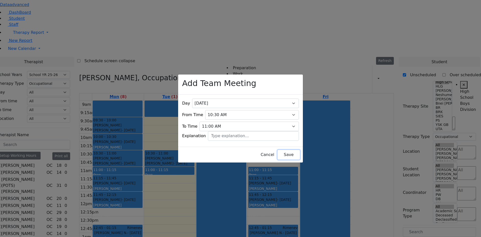
click at [281, 150] on button "Save" at bounding box center [288, 155] width 22 height 10
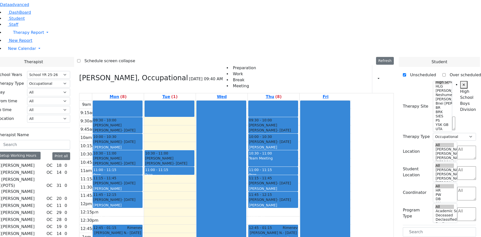
drag, startPoint x: 167, startPoint y: 142, endPoint x: 167, endPoint y: 147, distance: 5.5
click at [167, 149] on div "9am 9:15am 9:30am 9:45am 10am 10:15am 10:30am 10:45am 11am 11:15am 11:30am 11:4…" at bounding box center [215, 199] width 272 height 198
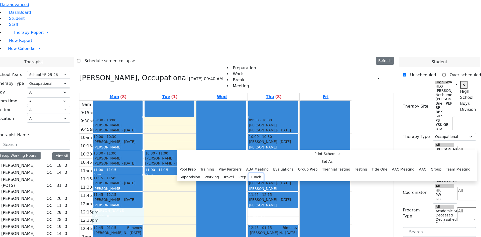
click at [248, 173] on button "Lunch" at bounding box center [255, 177] width 15 height 8
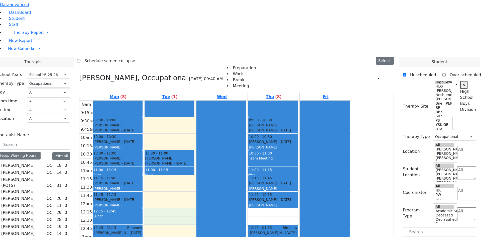
drag, startPoint x: 210, startPoint y: 141, endPoint x: 211, endPoint y: 148, distance: 6.9
click at [212, 149] on div "9am 9:15am 9:30am 9:45am 10am 10:15am 10:30am 10:45am 11am 11:15am 11:30am 11:4…" at bounding box center [215, 199] width 272 height 198
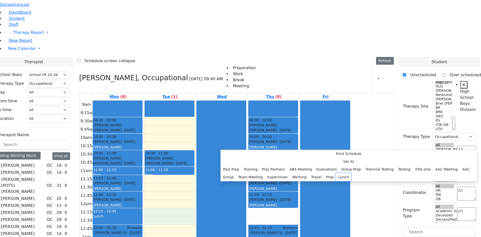
click at [336, 173] on button "Lunch" at bounding box center [343, 177] width 15 height 8
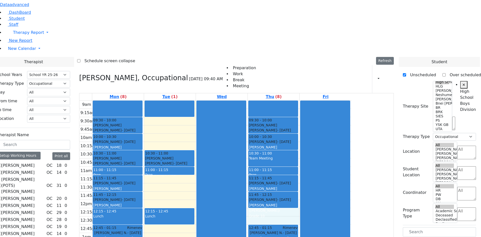
drag, startPoint x: 301, startPoint y: 143, endPoint x: 302, endPoint y: 147, distance: 4.5
click at [302, 148] on div "9am 9:15am 9:30am 9:45am 10am 10:15am 10:30am 10:45am 11am 11:15am 11:30am 11:4…" at bounding box center [215, 199] width 272 height 198
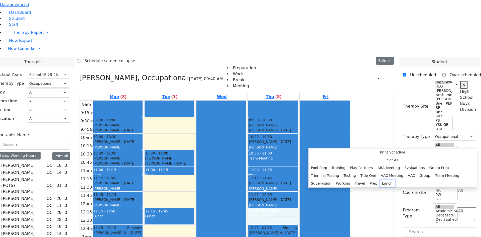
click at [379, 179] on button "Lunch" at bounding box center [386, 183] width 15 height 8
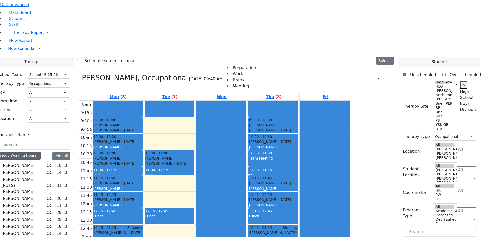
click at [41, 151] on div "Setup Working Hours" at bounding box center [19, 155] width 44 height 8
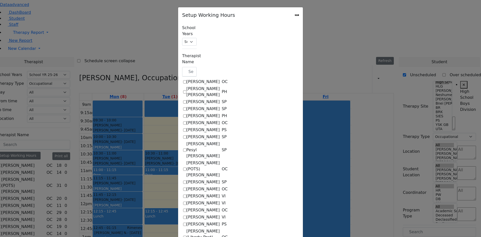
scroll to position [501, 0]
checkbox input "true"
select select "15:00:00"
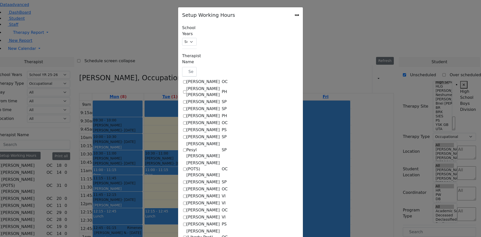
select select "15:00:00"
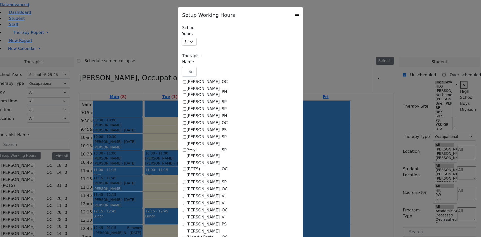
select select "15:00:00"
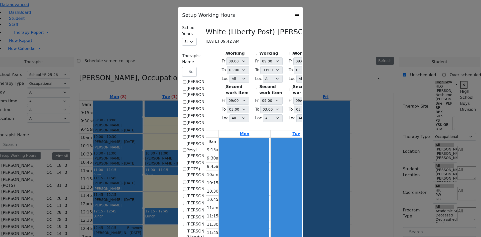
click at [297, 15] on icon "Close" at bounding box center [297, 15] width 0 height 0
checkbox input "false"
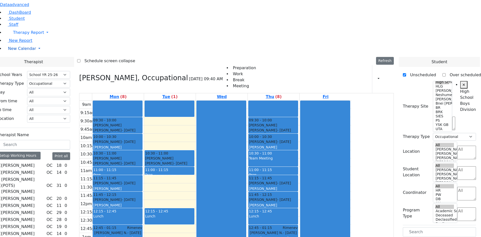
click at [24, 35] on span "New Calendar" at bounding box center [28, 32] width 31 height 5
click at [25, 61] on span "Calendar" at bounding box center [16, 58] width 18 height 5
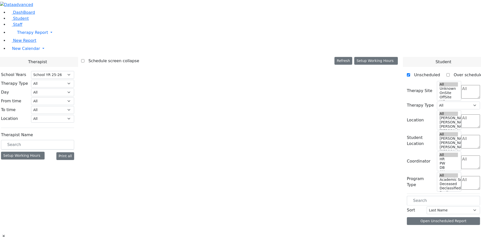
select select "212"
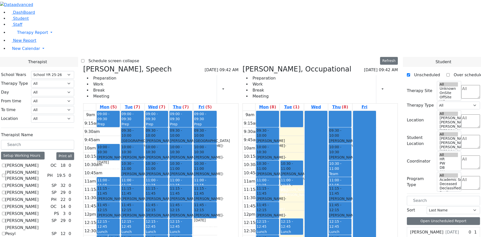
scroll to position [250, 0]
checkbox input "true"
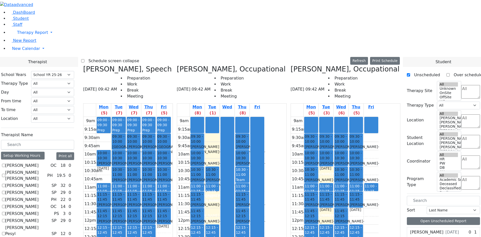
checkbox input "false"
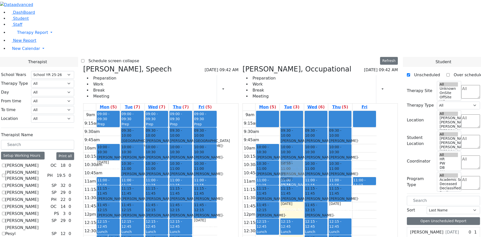
drag, startPoint x: 298, startPoint y: 57, endPoint x: 317, endPoint y: 92, distance: 39.7
click at [317, 111] on tr "09:30 - 10:00 Anshin Shmuel - 01/17/2015 Weber Moshe 10:00 - 10:30 Falkowitz Yi…" at bounding box center [310, 210] width 134 height 198
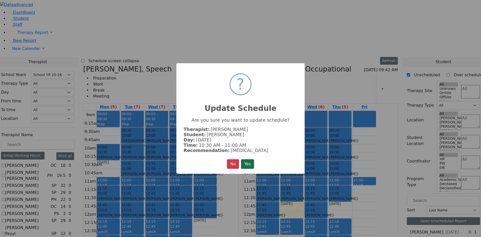
click at [249, 164] on button "Yes" at bounding box center [247, 164] width 13 height 10
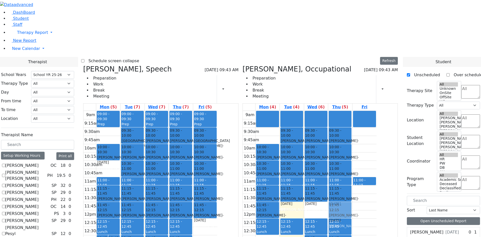
drag, startPoint x: 340, startPoint y: 135, endPoint x: 363, endPoint y: 132, distance: 23.0
click at [363, 132] on tr "10:00 - 10:30 Falkowitz Yitzchok - 05/20/2014 Weber, Joseph 10:30 - 11:00 Fried…" at bounding box center [310, 210] width 134 height 198
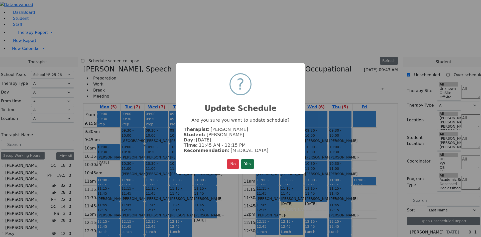
click at [247, 165] on button "Yes" at bounding box center [247, 164] width 13 height 10
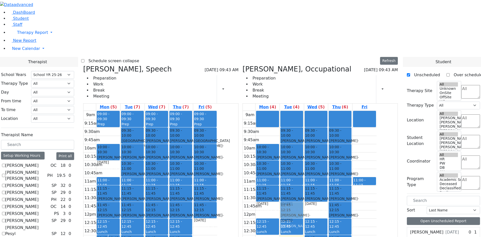
drag, startPoint x: 299, startPoint y: 135, endPoint x: 318, endPoint y: 134, distance: 19.0
click at [318, 134] on tr "10:00 - 10:30 Falkowitz Yitzchok - 05/20/2014 Weber, Joseph 10:30 - 11:00 Fried…" at bounding box center [310, 210] width 134 height 198
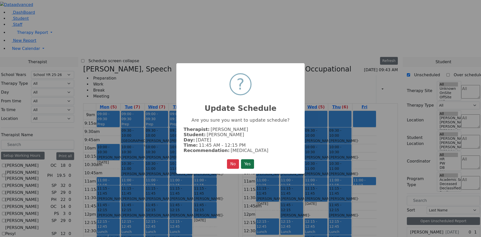
click at [253, 163] on button "Yes" at bounding box center [247, 164] width 13 height 10
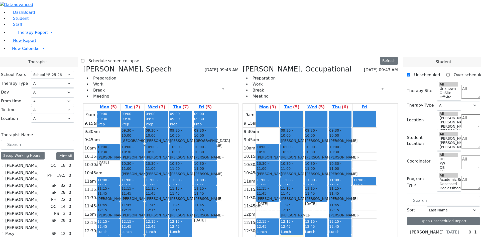
click at [343, 173] on button "Delete Selected Schedule" at bounding box center [365, 174] width 50 height 8
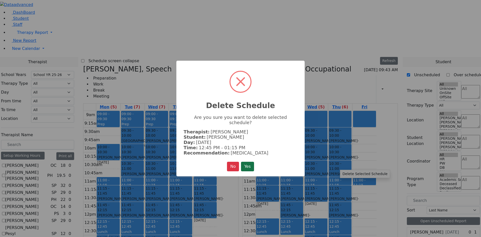
click at [250, 163] on button "Yes" at bounding box center [247, 166] width 13 height 10
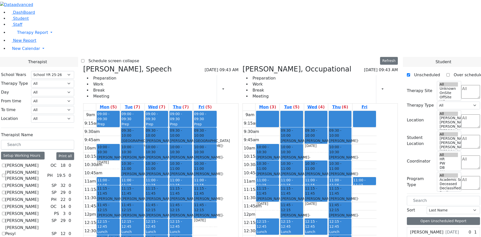
drag, startPoint x: 342, startPoint y: 76, endPoint x: 362, endPoint y: 183, distance: 109.7
click at [362, 183] on tr "10:00 - 10:30 Falkowitz Yitzchok - 05/20/2014 Weber, Joseph 10:30 - 11:00 Fried…" at bounding box center [310, 210] width 134 height 198
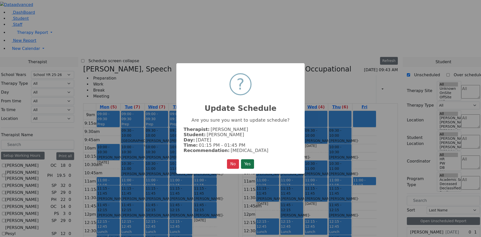
click at [248, 162] on button "Yes" at bounding box center [247, 164] width 13 height 10
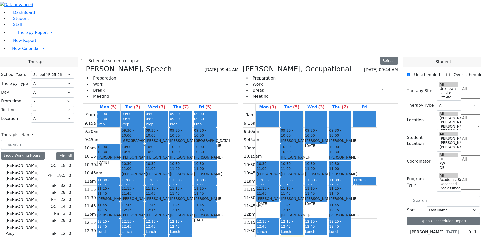
drag, startPoint x: 296, startPoint y: 73, endPoint x: 329, endPoint y: 180, distance: 111.5
click at [329, 180] on tr "10:00 - 10:30 Falkowitz Yitzchok - 05/20/2014 Weber, Joseph 10:30 - 11:00 Fried…" at bounding box center [310, 210] width 134 height 198
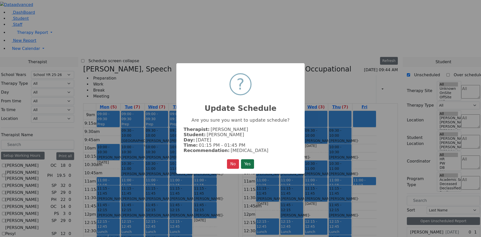
click at [252, 166] on button "Yes" at bounding box center [247, 164] width 13 height 10
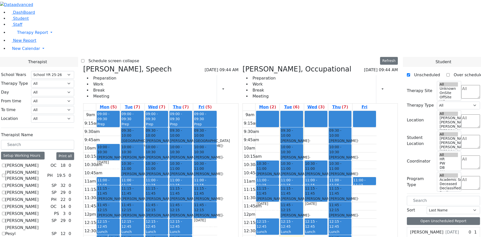
drag, startPoint x: 341, startPoint y: 59, endPoint x: 360, endPoint y: 201, distance: 144.2
click at [360, 201] on tr "10:30 - 11:00 Fried Aron - 04/11/2007 Feigenbaum Avraham (Alan) Grade 11 11:00 …" at bounding box center [310, 210] width 134 height 198
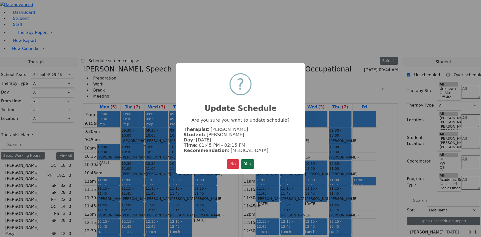
click at [244, 162] on button "Yes" at bounding box center [247, 164] width 13 height 10
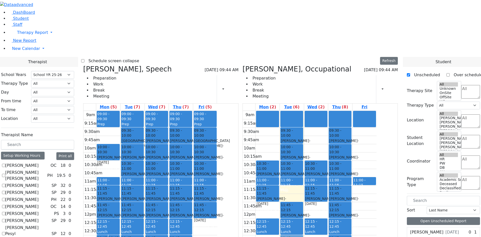
drag, startPoint x: 316, startPoint y: 116, endPoint x: 321, endPoint y: 148, distance: 31.8
click at [304, 165] on div "09:30 - 10:00 Berger Shulem - 09/05/2010 Volfman Dovid Grade 8 10:00 - 10:30 Fe…" at bounding box center [292, 210] width 24 height 198
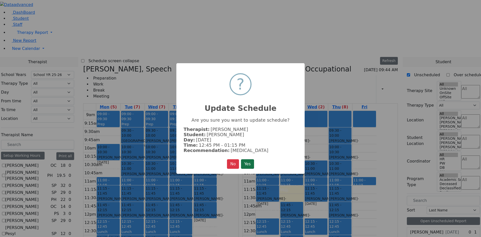
click at [246, 163] on button "Yes" at bounding box center [247, 164] width 13 height 10
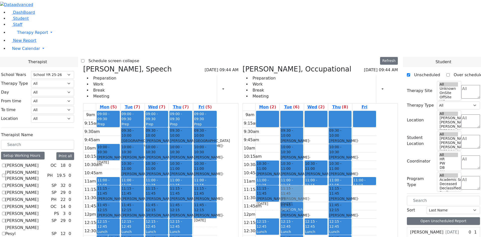
drag, startPoint x: 346, startPoint y: 119, endPoint x: 326, endPoint y: 121, distance: 19.9
click at [326, 121] on tr "10:30 - 11:00 Fried Aron - 04/11/2007 Feigenbaum Avraham (Alan) Grade 11 11:00 …" at bounding box center [310, 210] width 134 height 198
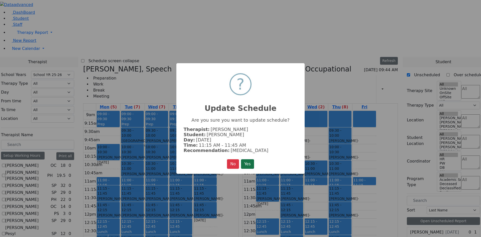
click at [250, 165] on button "Yes" at bounding box center [247, 164] width 13 height 10
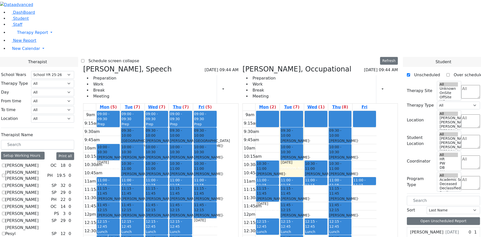
drag, startPoint x: 321, startPoint y: 93, endPoint x: 317, endPoint y: 200, distance: 108.0
click at [304, 200] on div "09:30 - 10:00 Berger Shulem - 09/05/2010 Volfman Dovid Grade 8 10:00 - 10:30 Fe…" at bounding box center [292, 210] width 24 height 198
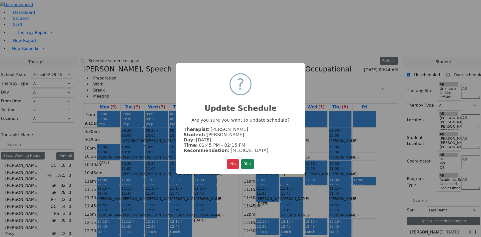
click at [246, 159] on button "Yes" at bounding box center [247, 164] width 13 height 10
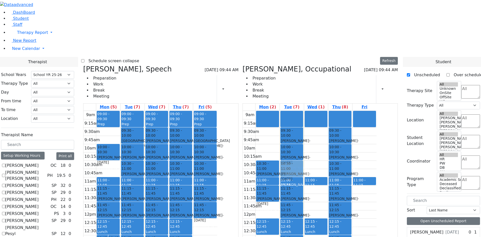
drag, startPoint x: 350, startPoint y: 95, endPoint x: 332, endPoint y: 95, distance: 18.0
click at [332, 111] on div "9am 9:15am 9:30am 9:45am 10am 10:15am 10:30am 10:45am 11am 11:15am 11:30am 11:4…" at bounding box center [310, 210] width 134 height 198
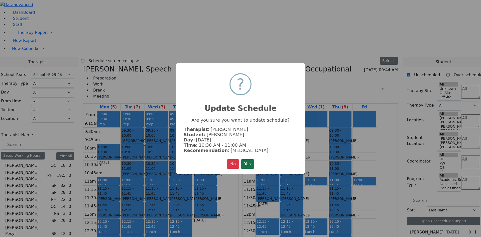
click at [250, 161] on button "Yes" at bounding box center [247, 164] width 13 height 10
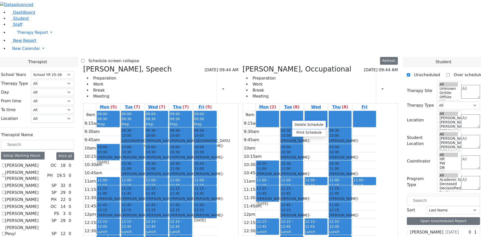
click at [299, 124] on button "Delete Schedule" at bounding box center [308, 125] width 33 height 8
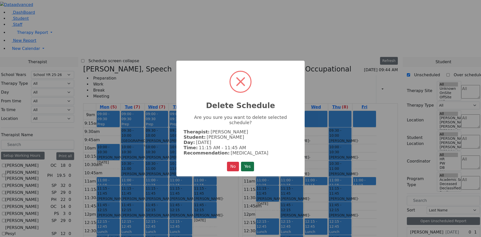
click at [244, 163] on button "Yes" at bounding box center [247, 166] width 13 height 10
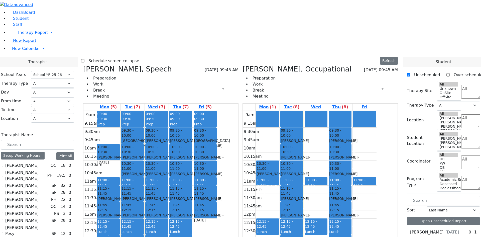
click at [278, 182] on div "[PERSON_NAME] ([PERSON_NAME])" at bounding box center [267, 187] width 22 height 10
click at [305, 100] on button "Delete Selected Schedule" at bounding box center [322, 100] width 50 height 8
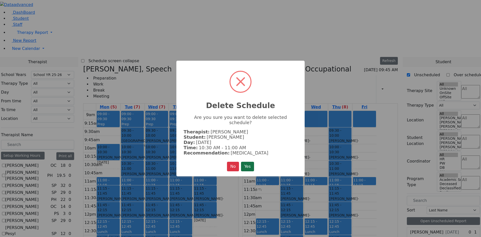
click at [245, 166] on button "Yes" at bounding box center [247, 166] width 13 height 10
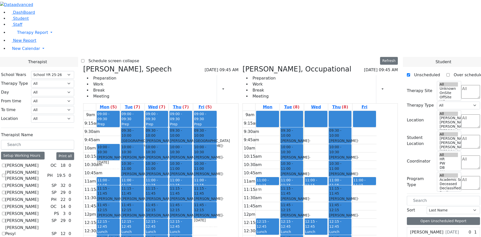
checkbox input "false"
select select "3"
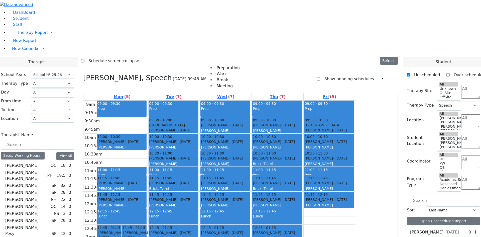
scroll to position [150, 0]
click at [74, 80] on select "All Psych Hearing Vision Speech Physical Occupational" at bounding box center [52, 84] width 43 height 8
select select "1"
click at [74, 80] on select "All Psych Hearing Vision Speech Physical Occupational" at bounding box center [52, 84] width 43 height 8
select select "1"
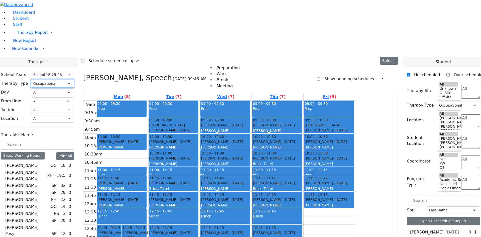
scroll to position [29, 0]
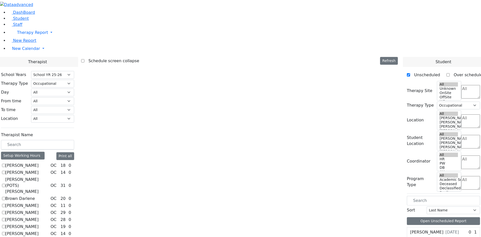
click at [39, 202] on label "[PERSON_NAME]" at bounding box center [21, 205] width 33 height 6
click at [5, 203] on input "[PERSON_NAME]" at bounding box center [3, 204] width 3 height 3
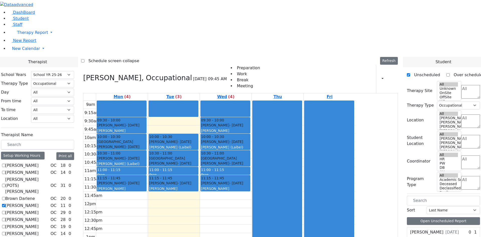
click at [39, 202] on label "[PERSON_NAME]" at bounding box center [21, 205] width 33 height 6
click at [5, 203] on input "[PERSON_NAME]" at bounding box center [3, 204] width 3 height 3
checkbox input "false"
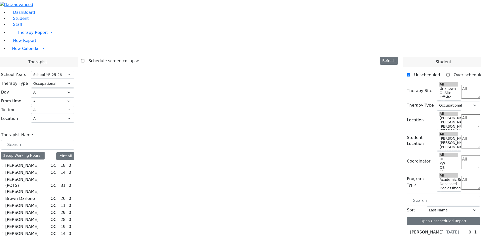
click at [39, 236] on label "[PERSON_NAME]" at bounding box center [21, 240] width 33 height 6
click at [5, 236] on input "[PERSON_NAME]" at bounding box center [3, 240] width 3 height 3
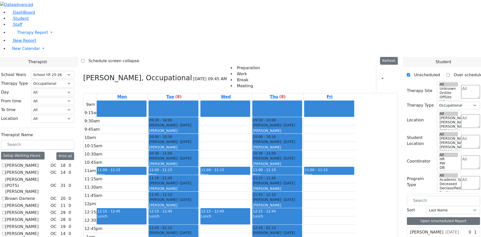
click at [39, 236] on label "[PERSON_NAME]" at bounding box center [21, 240] width 33 height 6
click at [5, 236] on input "[PERSON_NAME]" at bounding box center [3, 240] width 3 height 3
checkbox input "false"
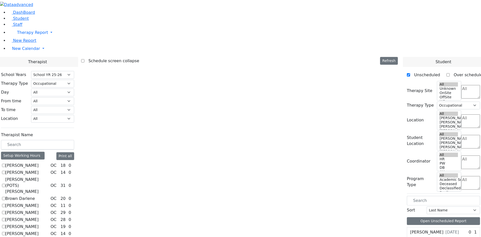
checkbox input "true"
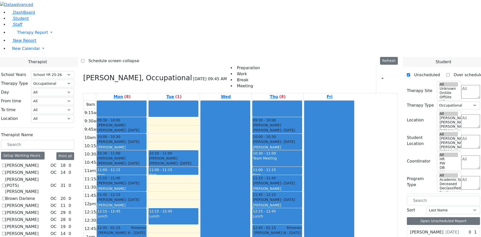
click at [461, 85] on textarea "Search" at bounding box center [470, 92] width 19 height 14
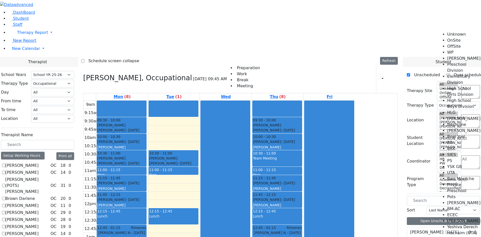
scroll to position [25, 0]
click at [460, 97] on li "High School Boys Division" at bounding box center [464, 103] width 34 height 12
select select "12"
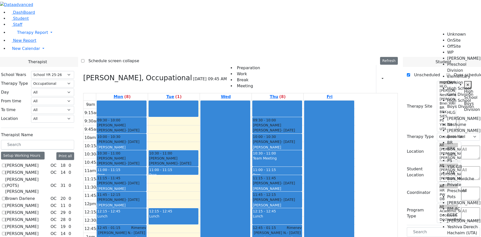
scroll to position [0, 10]
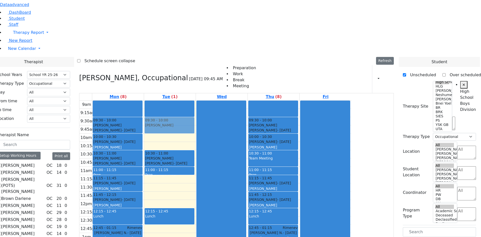
drag, startPoint x: 417, startPoint y: 127, endPoint x: 224, endPoint y: 52, distance: 207.3
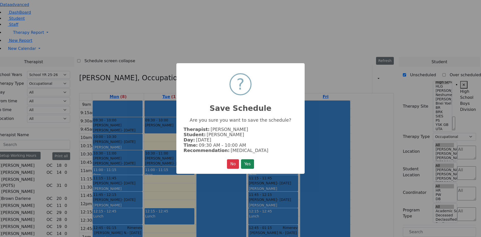
click at [242, 160] on button "Yes" at bounding box center [247, 164] width 13 height 10
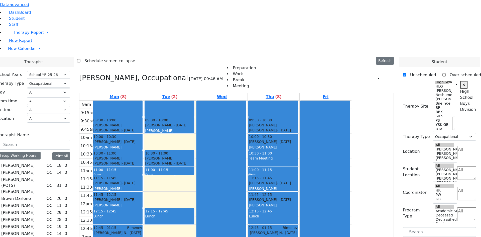
drag, startPoint x: 424, startPoint y: 147, endPoint x: 229, endPoint y: 69, distance: 209.6
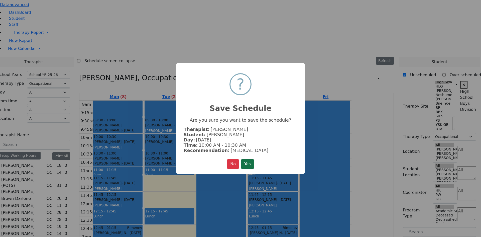
click at [249, 160] on button "Yes" at bounding box center [247, 164] width 13 height 10
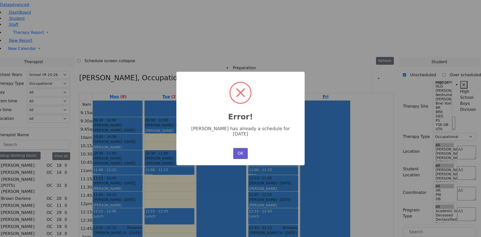
click at [241, 148] on button "OK" at bounding box center [240, 153] width 15 height 11
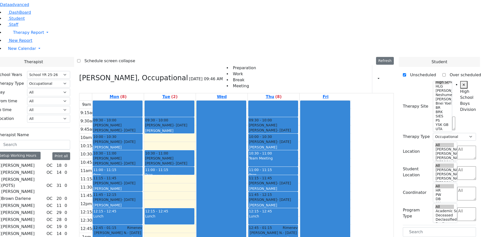
drag, startPoint x: 428, startPoint y: 146, endPoint x: 229, endPoint y: 127, distance: 199.9
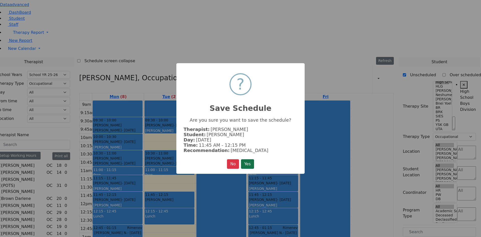
click at [251, 160] on button "Yes" at bounding box center [247, 164] width 13 height 10
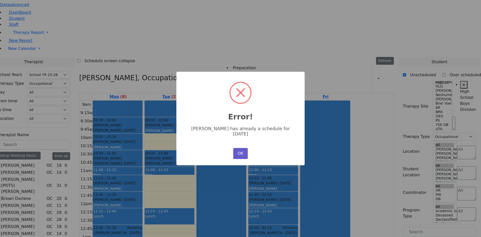
click at [244, 151] on button "OK" at bounding box center [240, 153] width 15 height 11
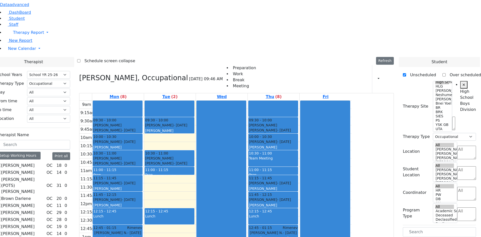
drag, startPoint x: 416, startPoint y: 137, endPoint x: 231, endPoint y: 71, distance: 196.7
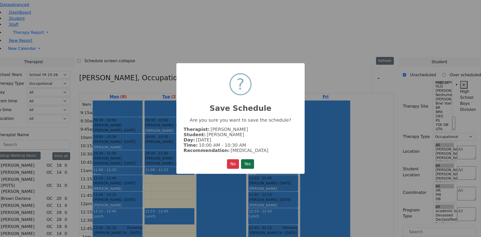
click at [246, 161] on button "Yes" at bounding box center [247, 164] width 13 height 10
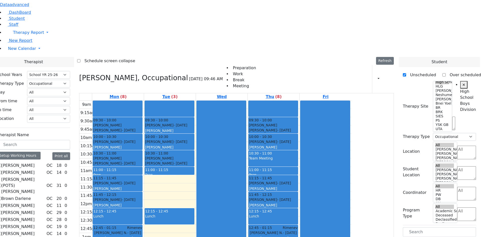
checkbox input "false"
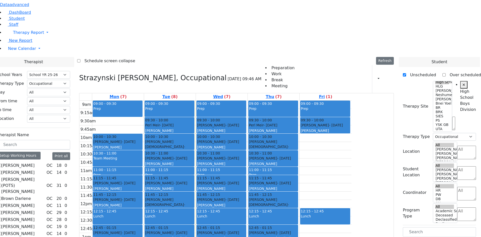
checkbox input "false"
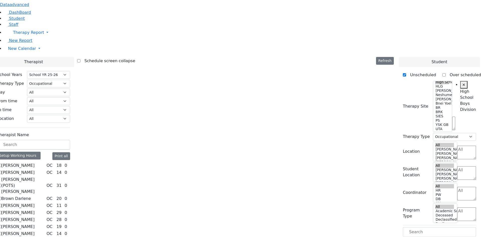
click at [35, 202] on label "[PERSON_NAME]" at bounding box center [17, 205] width 33 height 6
click at [1, 203] on input "[PERSON_NAME]" at bounding box center [-1, 204] width 3 height 3
checkbox input "true"
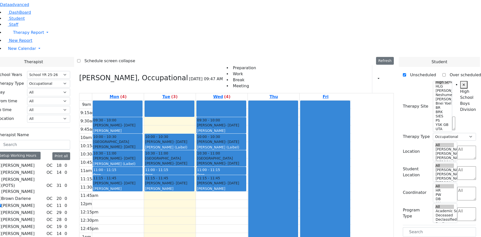
checkbox input "true"
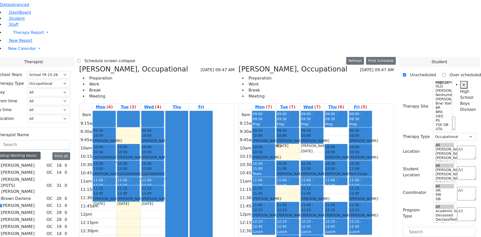
click at [41, 151] on div "Setup Working Hours" at bounding box center [19, 155] width 44 height 8
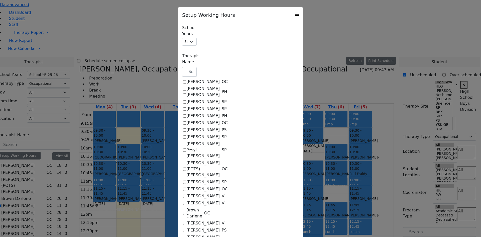
scroll to position [476, 0]
checkbox input "true"
select select "15:00:00"
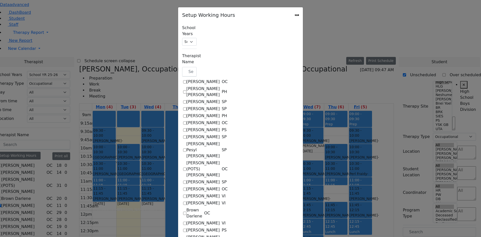
select select "15:00:00"
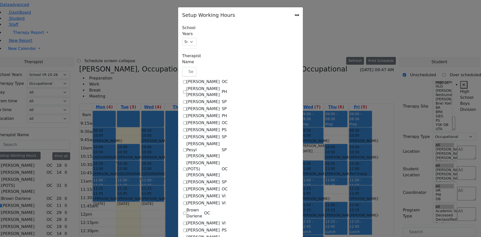
select select "15:00:00"
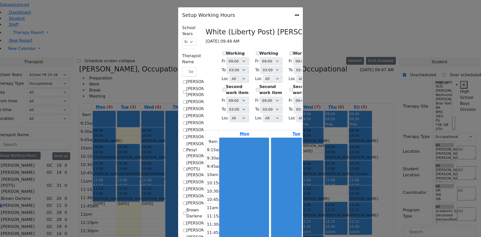
click at [259, 50] on label "Working" at bounding box center [268, 53] width 19 height 6
click at [256, 52] on input "Working" at bounding box center [257, 53] width 3 height 3
checkbox input "true"
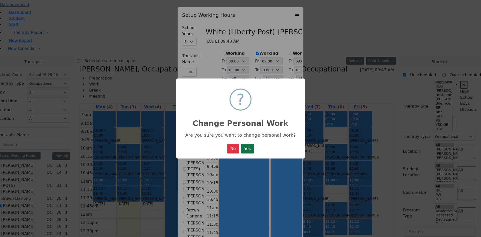
click at [246, 145] on button "Yes" at bounding box center [247, 149] width 13 height 10
select select "15:00:00"
select select "1"
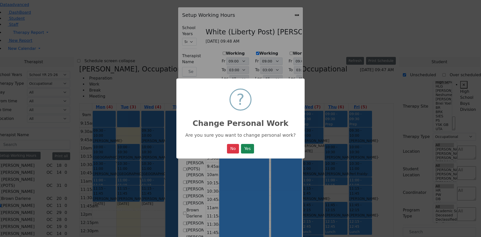
select select "15:00:00"
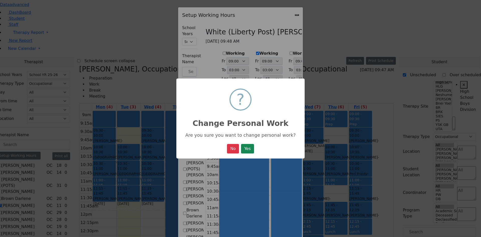
select select "15:00:00"
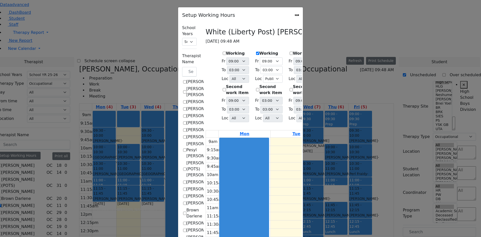
click at [326, 50] on label "Working" at bounding box center [335, 53] width 19 height 6
click at [323, 52] on input "Working" at bounding box center [324, 53] width 3 height 3
checkbox input "true"
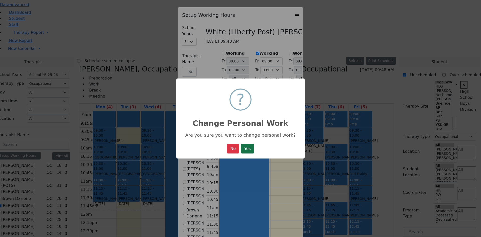
click at [251, 150] on button "Yes" at bounding box center [247, 149] width 13 height 10
select select "15:00:00"
select select "1"
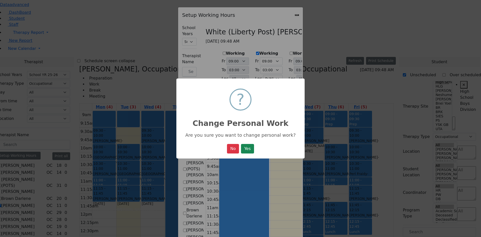
select select "15:00:00"
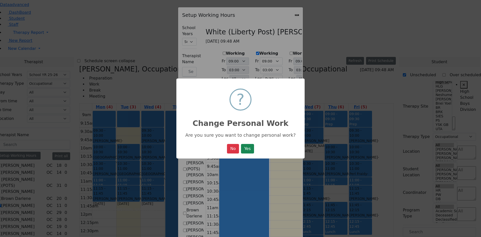
select select "1"
select select "15:00:00"
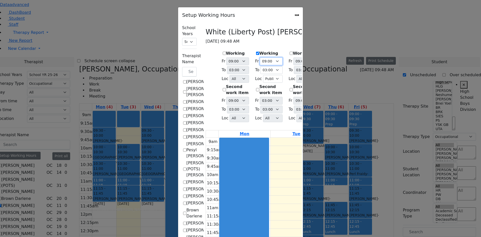
click at [260, 57] on select "09:00 AM 09:15 AM 09:30 AM 09:45 AM 10:00 AM 10:15 AM 10:30 AM 10:45 AM 11:00 A…" at bounding box center [271, 61] width 23 height 8
select select "09:30:00"
click at [260, 57] on select "09:00 AM 09:15 AM 09:30 AM 09:45 AM 10:00 AM 10:15 AM 10:30 AM 10:45 AM 11:00 A…" at bounding box center [271, 61] width 23 height 8
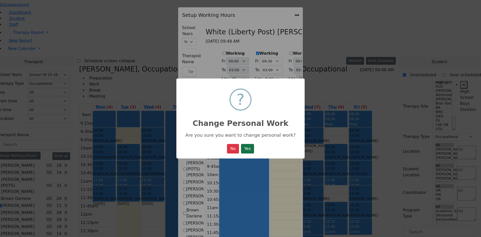
click at [246, 145] on button "Yes" at bounding box center [247, 149] width 13 height 10
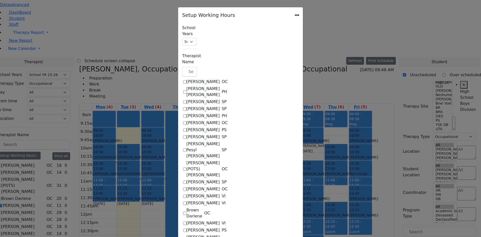
select select "15:00:00"
select select "09:30:00"
select select "15:00:00"
select select "1"
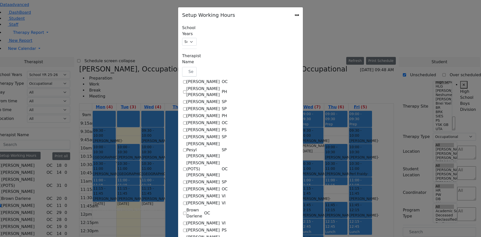
select select "15:00:00"
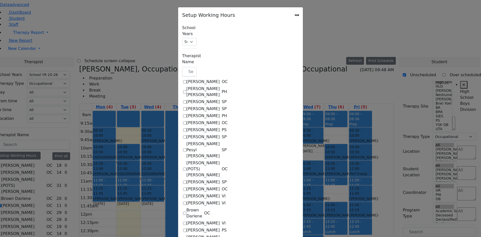
select select "1"
select select "15:00:00"
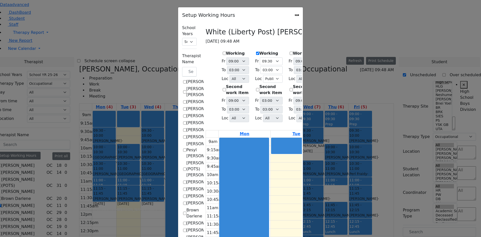
click at [347, 57] on select "09:00 AM 09:15 AM 09:30 AM 09:45 AM 10:00 AM 10:15 AM 10:30 AM 10:45 AM 11:00 A…" at bounding box center [337, 61] width 23 height 8
select select "09:30:00"
click at [326, 57] on select "09:00 AM 09:15 AM 09:30 AM 09:45 AM 10:00 AM 10:15 AM 10:30 AM 10:45 AM 11:00 A…" at bounding box center [337, 61] width 23 height 8
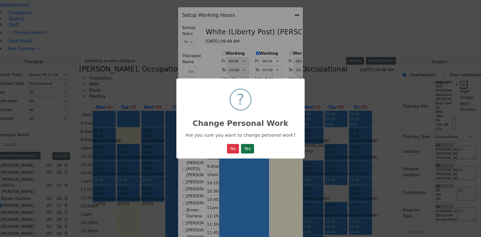
click at [254, 147] on button "Yes" at bounding box center [247, 149] width 13 height 10
select select "15:00:00"
select select "09:30:00"
select select "15:00:00"
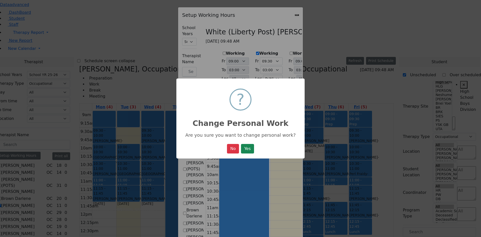
select select "1"
select select "15:00:00"
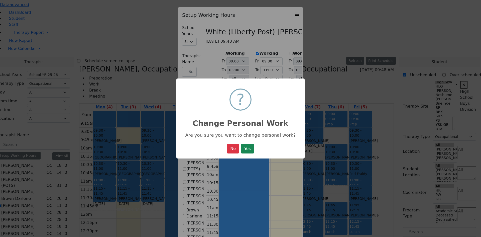
select select "09:30:00"
select select "15:00:00"
select select "1"
select select "15:00:00"
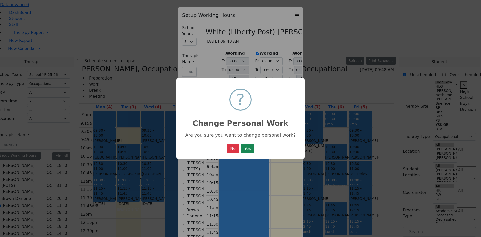
select select "15:00:00"
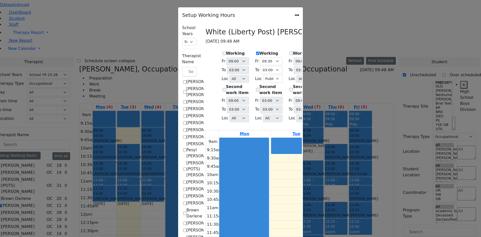
click at [297, 15] on icon "Close" at bounding box center [297, 15] width 0 height 0
checkbox input "false"
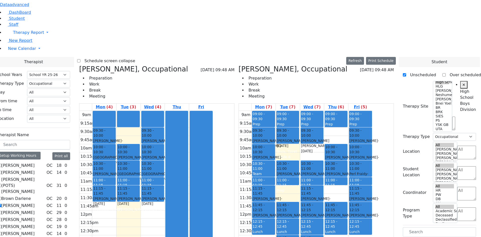
checkbox input "true"
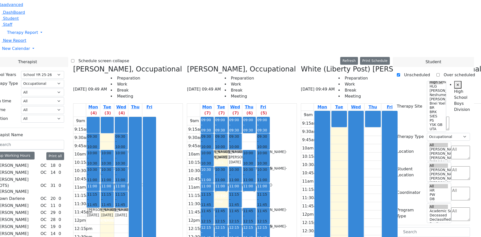
click at [209, 65] on div "Zilber Risa, Occupational 08/19/2025 09:49 AM Preparation Work Break Meeting Mo…" at bounding box center [242, 188] width 114 height 246
click at [29, 202] on label "[PERSON_NAME]" at bounding box center [11, 205] width 33 height 6
checkbox input "false"
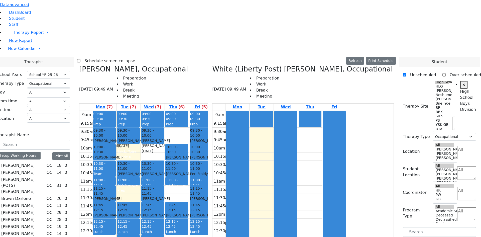
scroll to position [39, 0]
checkbox input "false"
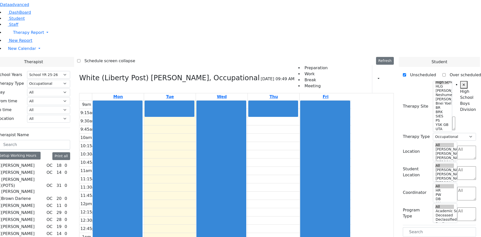
drag, startPoint x: 417, startPoint y: 218, endPoint x: 229, endPoint y: 54, distance: 249.6
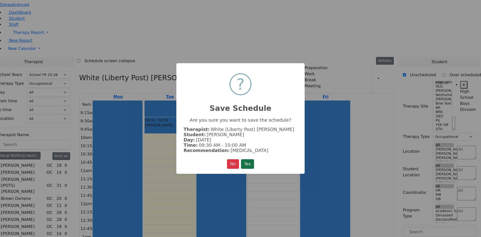
click at [253, 159] on button "Yes" at bounding box center [247, 164] width 13 height 10
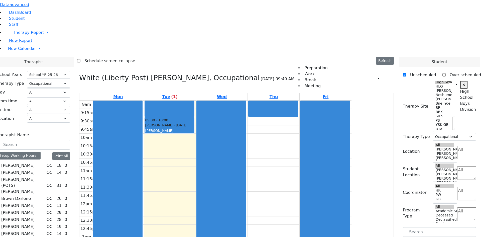
drag, startPoint x: 416, startPoint y: 218, endPoint x: 332, endPoint y: 52, distance: 186.3
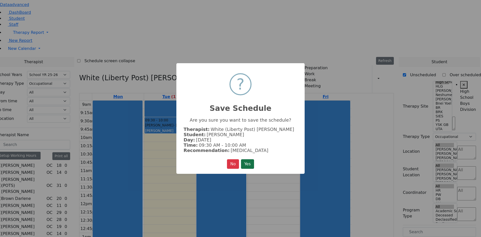
click at [252, 159] on button "Yes" at bounding box center [247, 164] width 13 height 10
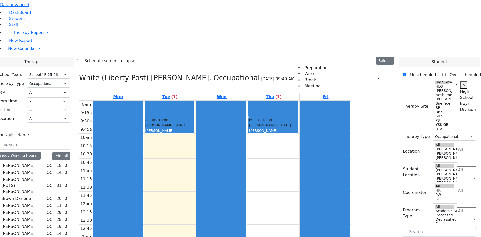
drag, startPoint x: 423, startPoint y: 205, endPoint x: 226, endPoint y: 72, distance: 237.3
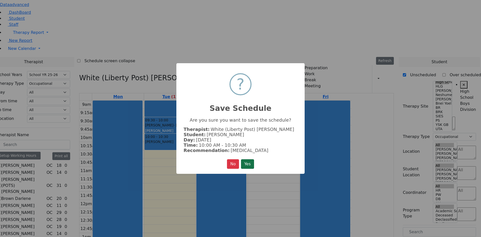
click at [251, 162] on button "Yes" at bounding box center [247, 164] width 13 height 10
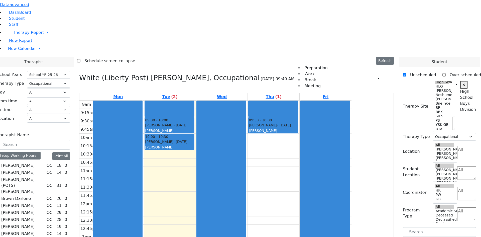
scroll to position [38, 0]
drag, startPoint x: 418, startPoint y: 192, endPoint x: 320, endPoint y: 70, distance: 156.4
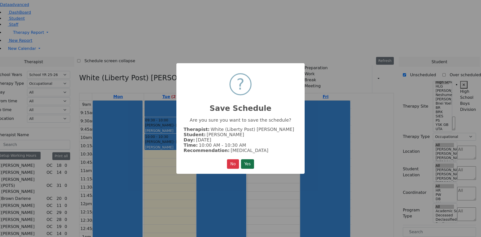
click at [250, 161] on button "Yes" at bounding box center [247, 164] width 13 height 10
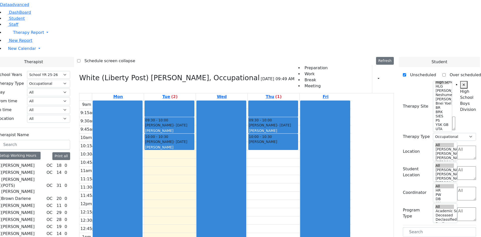
scroll to position [0, 0]
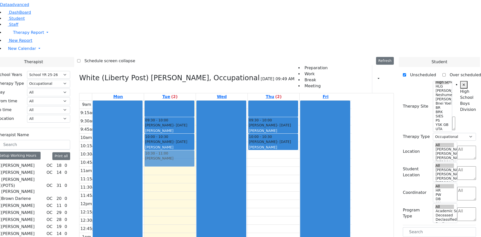
drag, startPoint x: 417, startPoint y: 157, endPoint x: 231, endPoint y: 82, distance: 201.2
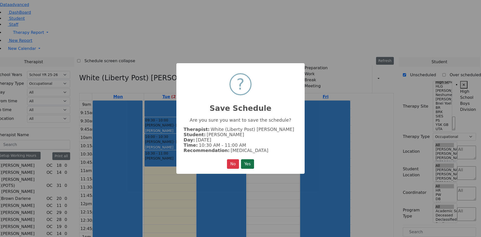
click at [243, 163] on button "Yes" at bounding box center [247, 164] width 13 height 10
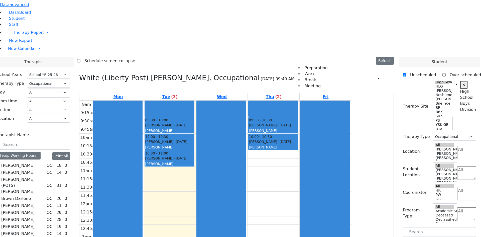
drag, startPoint x: 410, startPoint y: 157, endPoint x: 322, endPoint y: 87, distance: 112.6
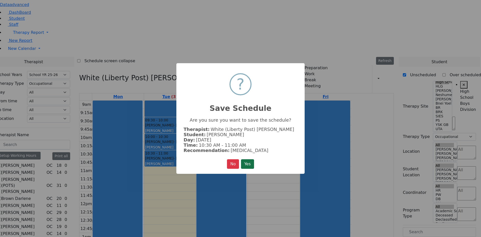
click at [252, 161] on button "Yes" at bounding box center [247, 164] width 13 height 10
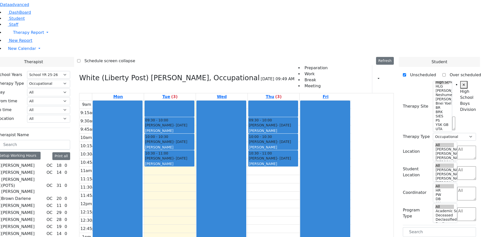
click at [212, 100] on div "9am 9:15am 9:30am 9:45am 10am 10:15am 10:30am 10:45am 11am 11:15am 11:30am 11:4…" at bounding box center [215, 199] width 272 height 198
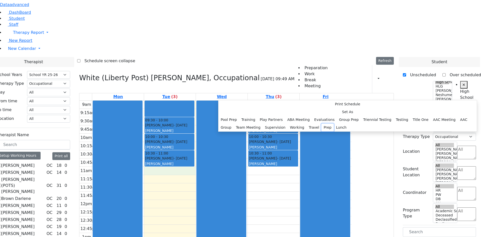
click at [321, 131] on button "Prep" at bounding box center [327, 127] width 12 height 8
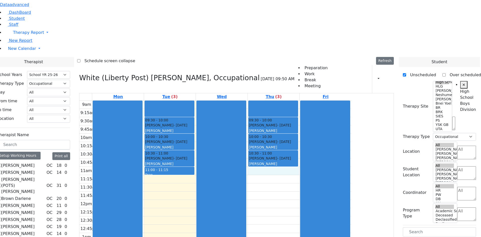
click at [304, 100] on div "9am 9:15am 9:30am 9:45am 10am 10:15am 10:30am 10:45am 11am 11:15am 11:30am 11:4…" at bounding box center [215, 199] width 272 height 198
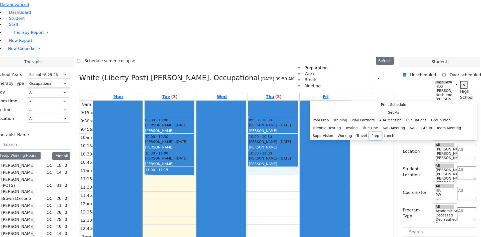
click at [369, 139] on button "Prep" at bounding box center [375, 136] width 12 height 8
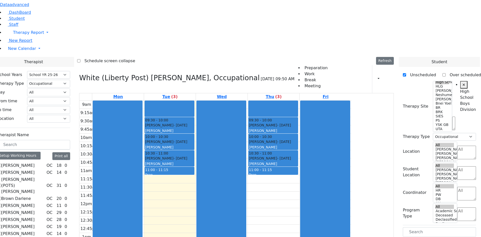
drag, startPoint x: 419, startPoint y: 209, endPoint x: 229, endPoint y: 108, distance: 215.3
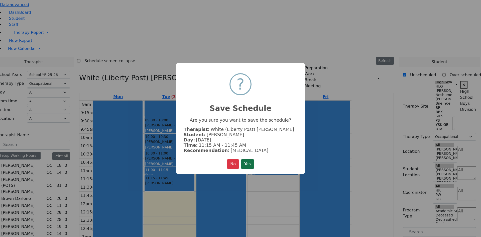
click at [250, 164] on button "Yes" at bounding box center [247, 164] width 13 height 10
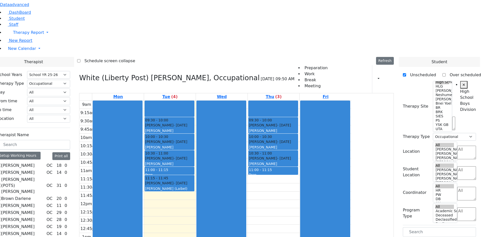
drag, startPoint x: 416, startPoint y: 209, endPoint x: 330, endPoint y: 109, distance: 132.8
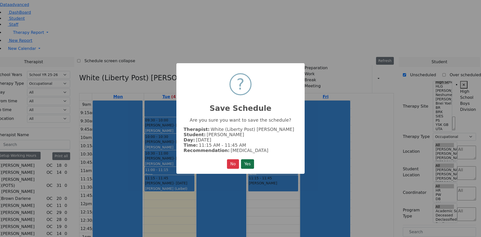
click at [250, 159] on button "Yes" at bounding box center [247, 164] width 13 height 10
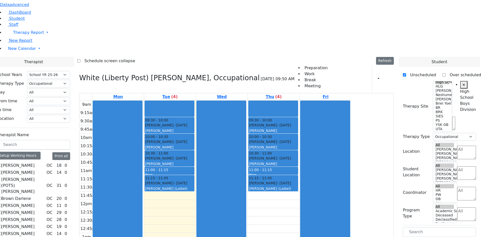
scroll to position [7, 0]
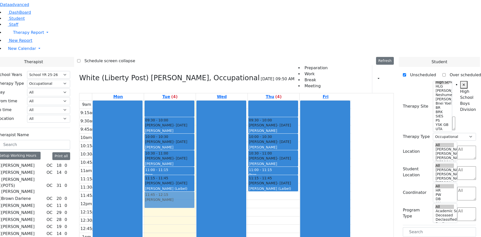
drag, startPoint x: 429, startPoint y: 179, endPoint x: 226, endPoint y: 130, distance: 209.0
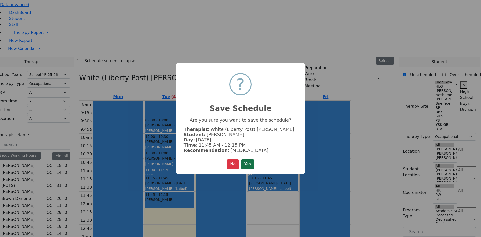
click at [250, 160] on button "Yes" at bounding box center [247, 164] width 13 height 10
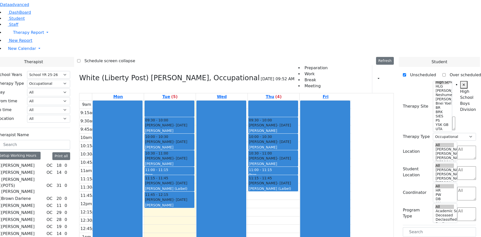
drag, startPoint x: 429, startPoint y: 178, endPoint x: 326, endPoint y: 127, distance: 115.2
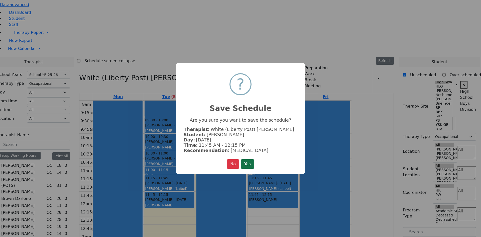
click at [252, 161] on button "Yes" at bounding box center [247, 164] width 13 height 10
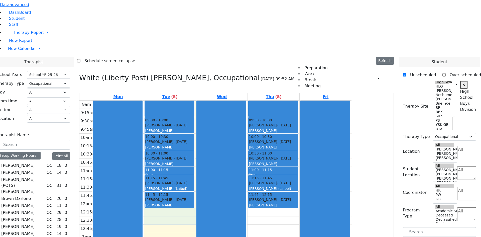
drag, startPoint x: 208, startPoint y: 142, endPoint x: 208, endPoint y: 148, distance: 6.8
click at [208, 148] on div "9am 9:15am 9:30am 9:45am 10am 10:15am 10:30am 10:45am 11am 11:15am 11:30am 11:4…" at bounding box center [215, 199] width 272 height 198
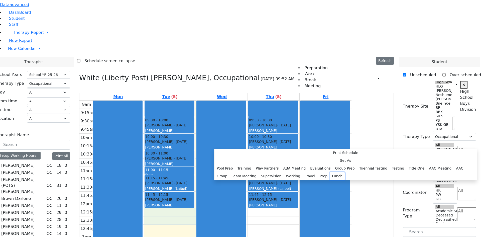
click at [329, 172] on button "Lunch" at bounding box center [336, 176] width 15 height 8
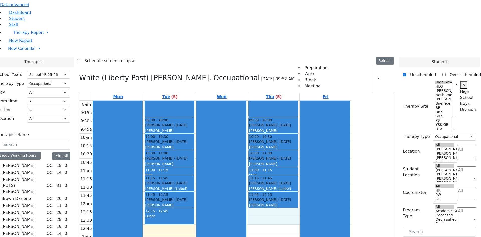
drag, startPoint x: 304, startPoint y: 140, endPoint x: 307, endPoint y: 147, distance: 7.2
click at [308, 148] on div "9am 9:15am 9:30am 9:45am 10am 10:15am 10:30am 10:45am 11am 11:15am 11:30am 11:4…" at bounding box center [215, 199] width 272 height 198
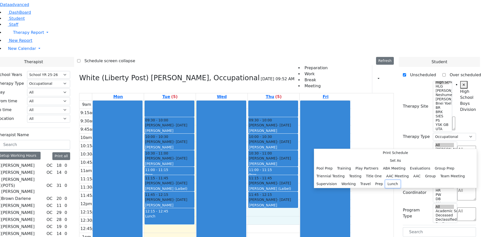
click at [385, 180] on button "Lunch" at bounding box center [392, 184] width 15 height 8
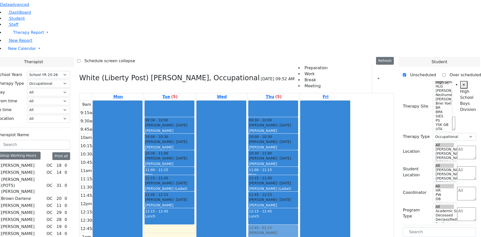
drag, startPoint x: 419, startPoint y: 218, endPoint x: 327, endPoint y: 161, distance: 108.8
click at [327, 161] on div "Therapist School Years Select School YR Summer YR 25 School YR 25-26 Summer YR …" at bounding box center [236, 239] width 487 height 364
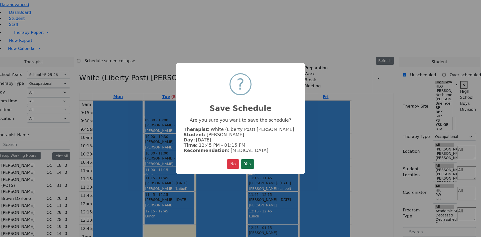
click at [246, 162] on button "Yes" at bounding box center [247, 164] width 13 height 10
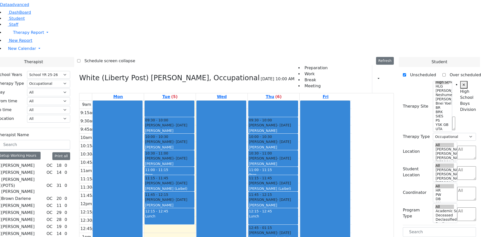
drag, startPoint x: 415, startPoint y: 219, endPoint x: 225, endPoint y: 159, distance: 199.4
click at [225, 159] on div "Therapist School Years Select School YR Summer YR 25 School YR 25-26 Summer YR …" at bounding box center [236, 239] width 487 height 364
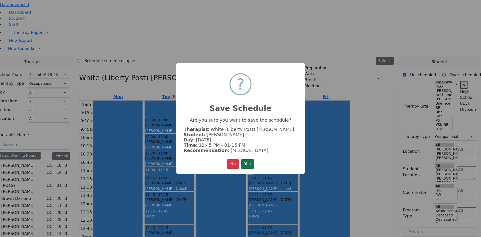
click at [252, 164] on button "Yes" at bounding box center [247, 164] width 13 height 10
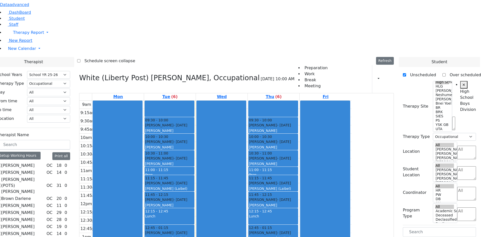
click at [35, 202] on label "[PERSON_NAME]" at bounding box center [17, 205] width 33 height 6
click at [1, 203] on input "[PERSON_NAME]" at bounding box center [-1, 204] width 3 height 3
checkbox input "true"
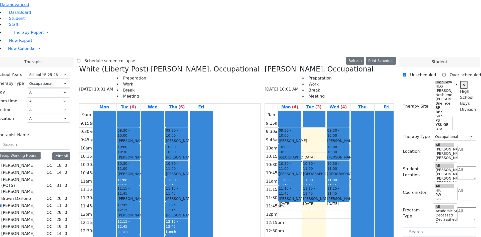
drag, startPoint x: 305, startPoint y: 67, endPoint x: 224, endPoint y: 174, distance: 134.3
click at [224, 174] on div "White (Liberty Post) Madelaine, Occupational 08/19/2025 10:01 AM Preparation Wo…" at bounding box center [236, 187] width 318 height 245
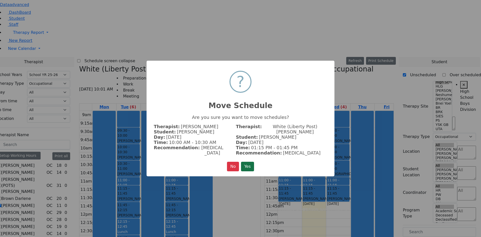
click at [245, 161] on button "Yes" at bounding box center [247, 166] width 13 height 10
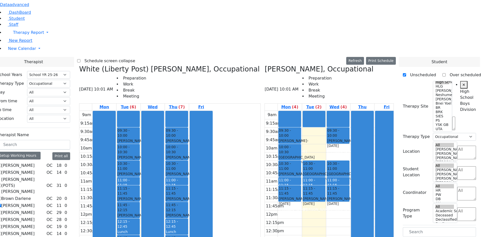
drag, startPoint x: 327, startPoint y: 67, endPoint x: 174, endPoint y: 176, distance: 187.6
click at [174, 176] on div "White (Liberty Post) Madelaine, Occupational 08/19/2025 10:01 AM Preparation Wo…" at bounding box center [236, 187] width 318 height 245
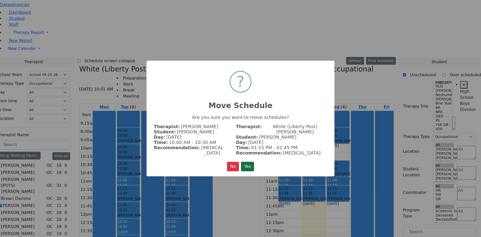
click at [245, 163] on button "Yes" at bounding box center [247, 166] width 13 height 10
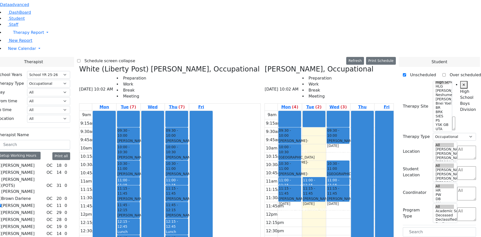
drag, startPoint x: 307, startPoint y: 85, endPoint x: 223, endPoint y: 191, distance: 135.1
click at [223, 191] on div "White (Liberty Post) Madelaine, Occupational 08/19/2025 10:02 AM Preparation Wo…" at bounding box center [236, 187] width 318 height 245
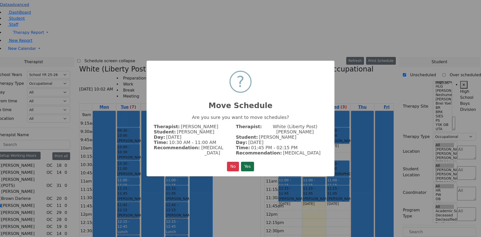
click at [251, 163] on button "Yes" at bounding box center [247, 166] width 13 height 10
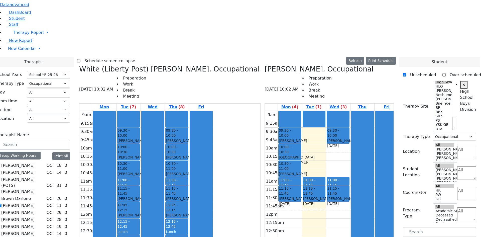
drag, startPoint x: 331, startPoint y: 85, endPoint x: 169, endPoint y: 192, distance: 194.5
click at [169, 192] on div "White (Liberty Post) Madelaine, Occupational 08/19/2025 10:02 AM Preparation Wo…" at bounding box center [236, 187] width 318 height 245
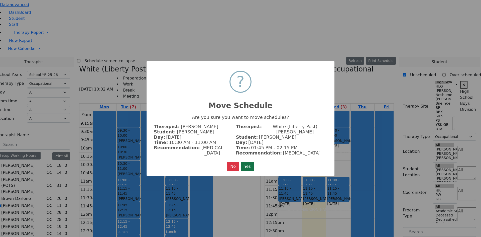
click at [243, 161] on button "Yes" at bounding box center [247, 166] width 13 height 10
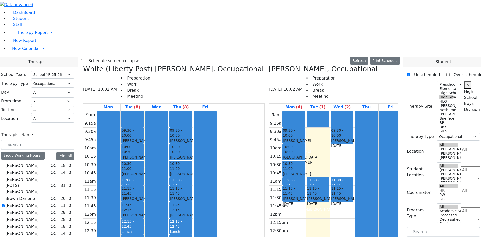
select select "212"
select select "1"
select select "12"
select select "1"
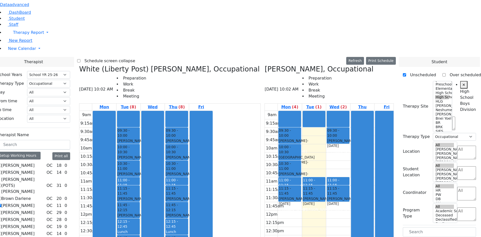
scroll to position [41, 0]
drag, startPoint x: 419, startPoint y: 168, endPoint x: 315, endPoint y: 82, distance: 135.1
click at [315, 82] on div "Therapist School Years Select School YR Summer YR 25 School YR 25-26 Summer YR …" at bounding box center [236, 233] width 487 height 353
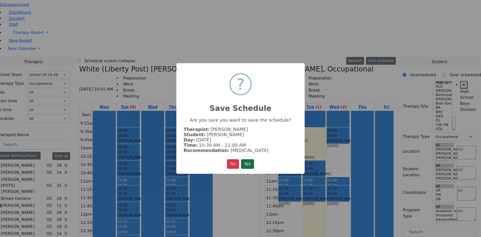
click at [252, 163] on button "Yes" at bounding box center [247, 164] width 13 height 10
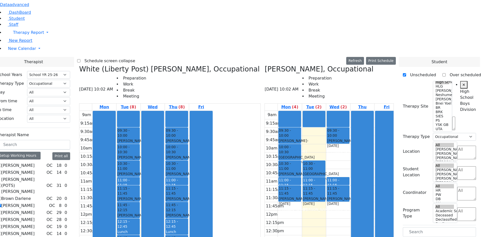
drag, startPoint x: 417, startPoint y: 167, endPoint x: 335, endPoint y: 81, distance: 118.6
click at [335, 81] on div "Therapist School Years Select School YR Summer YR 25 School YR 25-26 Summer YR …" at bounding box center [236, 233] width 487 height 353
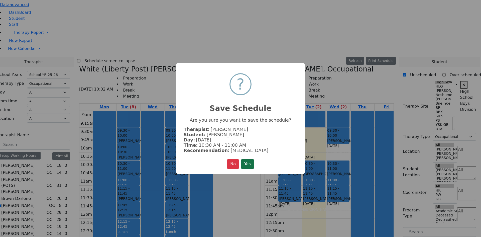
click at [247, 160] on button "Yes" at bounding box center [247, 164] width 13 height 10
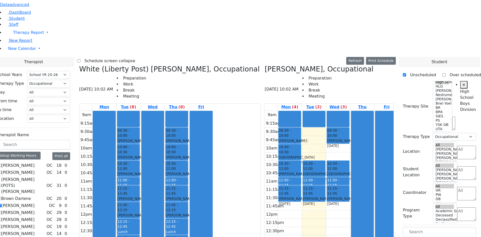
drag, startPoint x: 416, startPoint y: 149, endPoint x: 312, endPoint y: 68, distance: 132.3
click at [309, 62] on div "Therapist School Years Select School YR Summer YR 25 School YR 25-26 Summer YR …" at bounding box center [236, 227] width 487 height 341
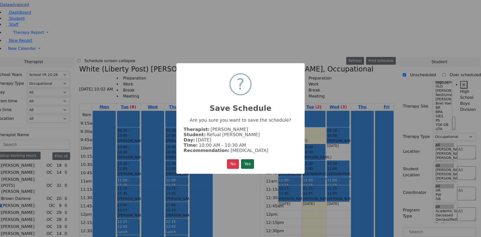
click at [249, 162] on button "Yes" at bounding box center [247, 164] width 13 height 10
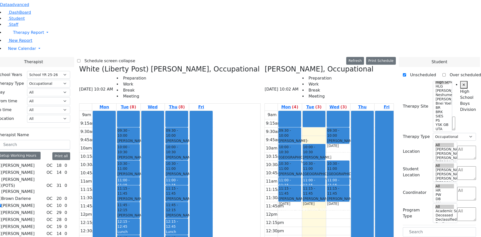
drag, startPoint x: 413, startPoint y: 149, endPoint x: 337, endPoint y: 69, distance: 110.8
click at [336, 67] on div "Therapist School Years Select School YR Summer YR 25 School YR 25-26 Summer YR …" at bounding box center [236, 227] width 487 height 341
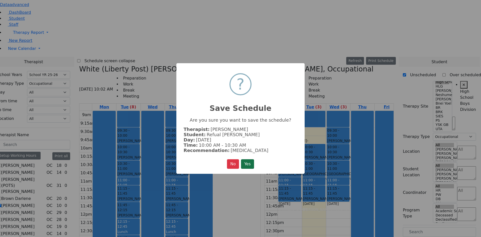
click at [251, 160] on button "Yes" at bounding box center [247, 164] width 13 height 10
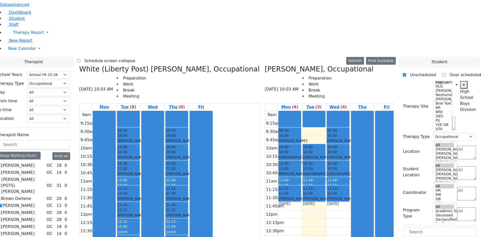
click at [35, 202] on label "[PERSON_NAME]" at bounding box center [17, 205] width 33 height 6
click at [1, 203] on input "[PERSON_NAME]" at bounding box center [-1, 204] width 3 height 3
checkbox input "false"
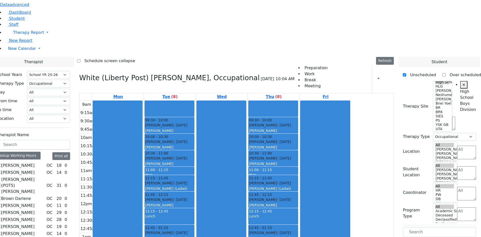
scroll to position [39, 0]
checkbox input "false"
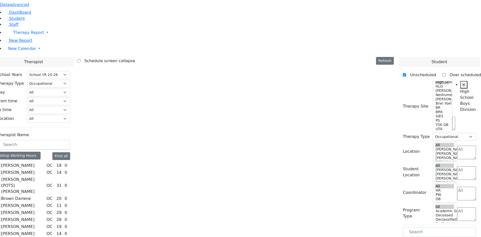
checkbox input "true"
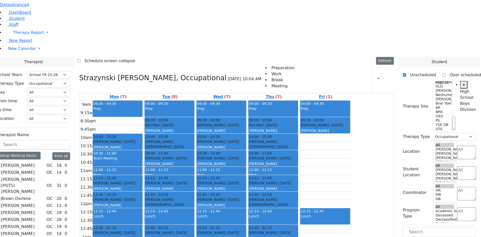
drag, startPoint x: 416, startPoint y: 137, endPoint x: 371, endPoint y: 72, distance: 78.7
click at [372, 69] on div "Therapist School Years Select School YR Summer YR 25 School YR 25-26 Summer YR …" at bounding box center [236, 219] width 487 height 324
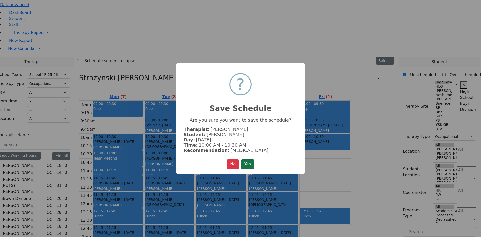
click at [247, 164] on button "Yes" at bounding box center [247, 164] width 13 height 10
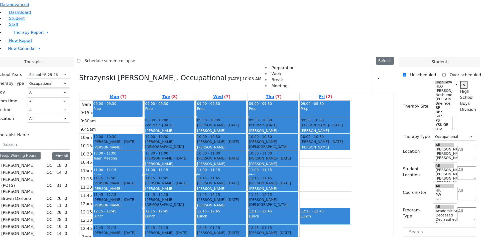
checkbox input "false"
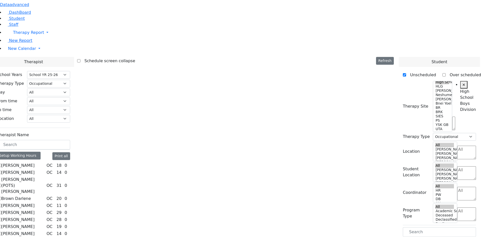
drag, startPoint x: 416, startPoint y: 118, endPoint x: 416, endPoint y: 116, distance: 2.8
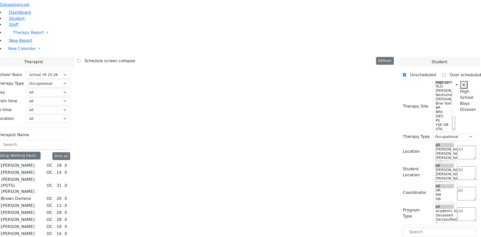
click at [70, 80] on select "All Psych Hearing Vision Speech Physical Occupational" at bounding box center [48, 84] width 43 height 8
select select "2"
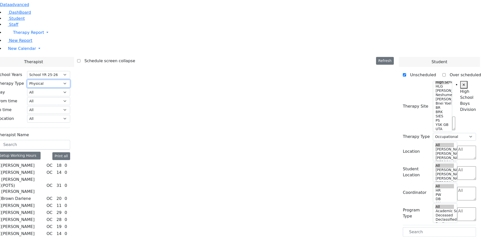
click at [70, 80] on select "All Psych Hearing Vision Speech Physical Occupational" at bounding box center [48, 84] width 43 height 8
select select "2"
click at [70, 80] on select "All Psych Hearing Vision Speech Physical Occupational" at bounding box center [48, 84] width 43 height 8
select select "3"
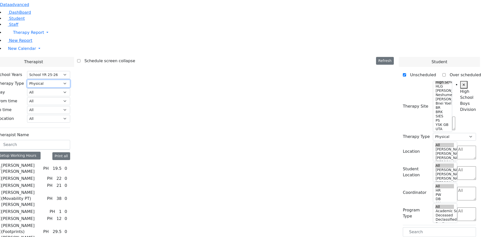
click at [70, 80] on select "All Psych Hearing Vision Speech Physical Occupational" at bounding box center [48, 84] width 43 height 8
select select "3"
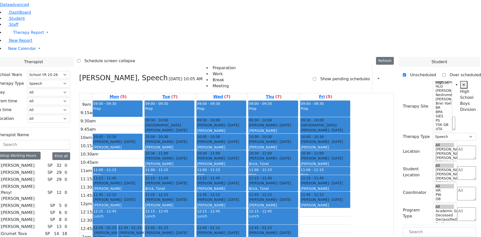
click at [70, 80] on select "All Psych Hearing Vision Speech Physical Occupational" at bounding box center [48, 84] width 43 height 8
